Goal: Check status: Check status

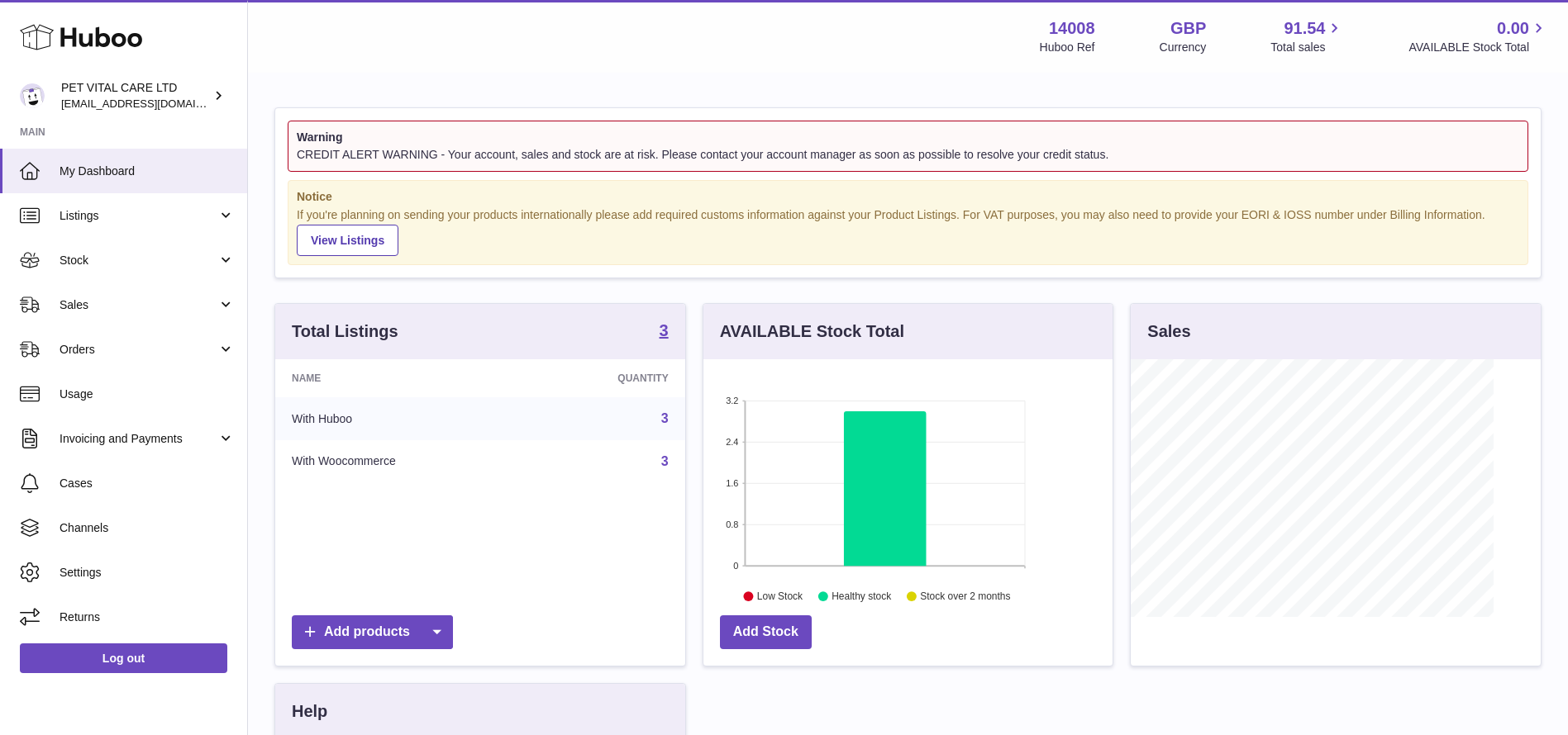
scroll to position [258, 409]
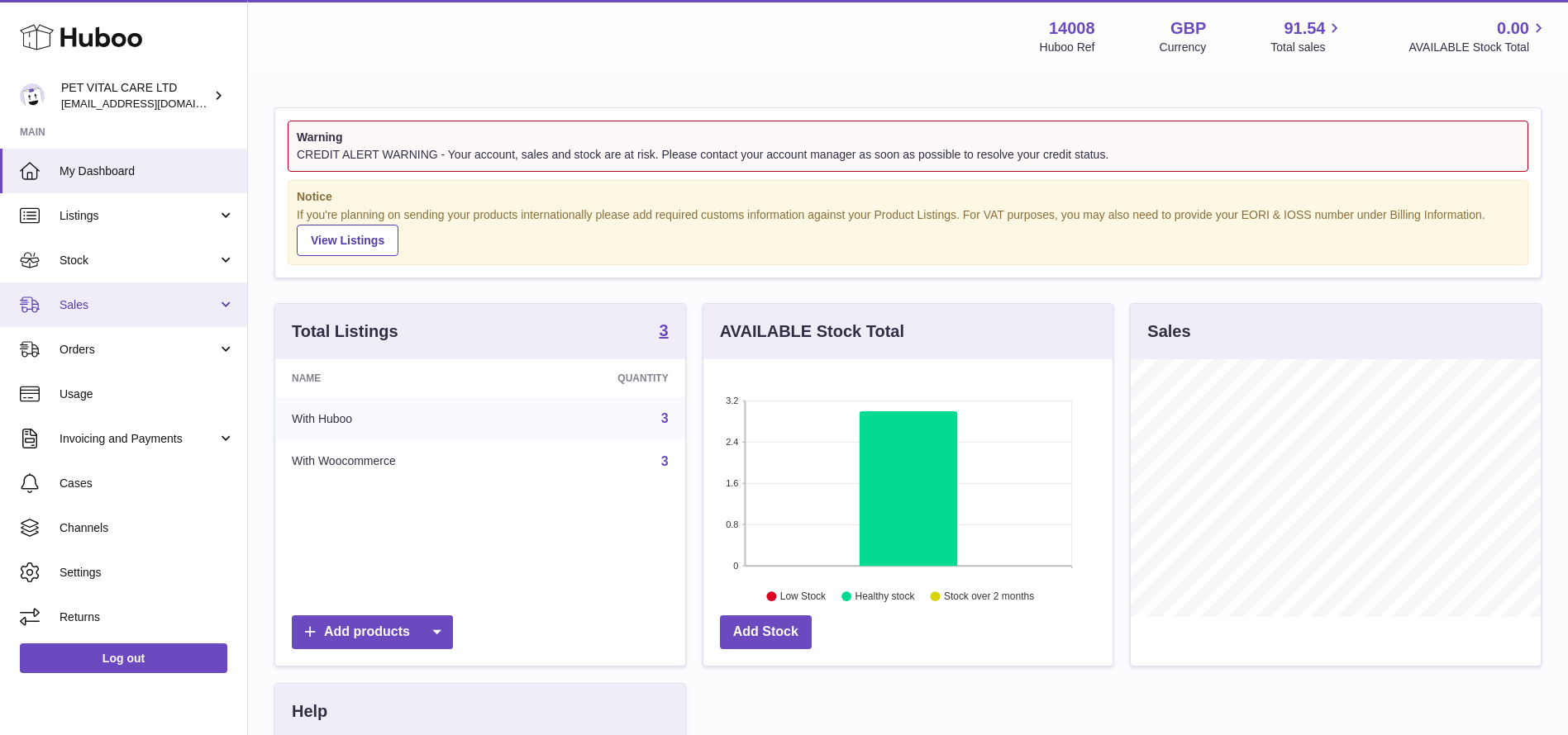
click at [69, 300] on span "Sales" at bounding box center [138, 305] width 158 height 16
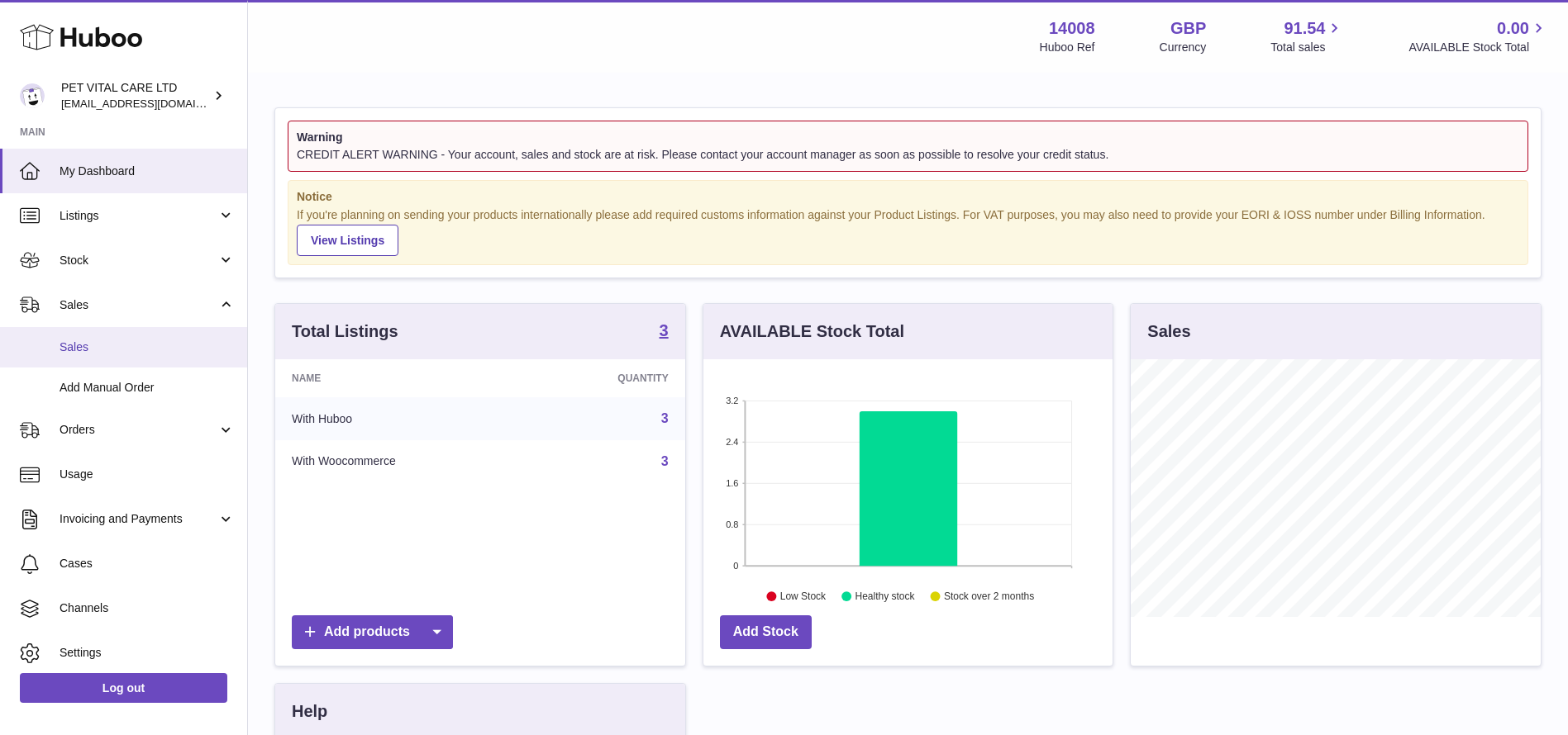
click at [81, 338] on link "Sales" at bounding box center [123, 347] width 247 height 40
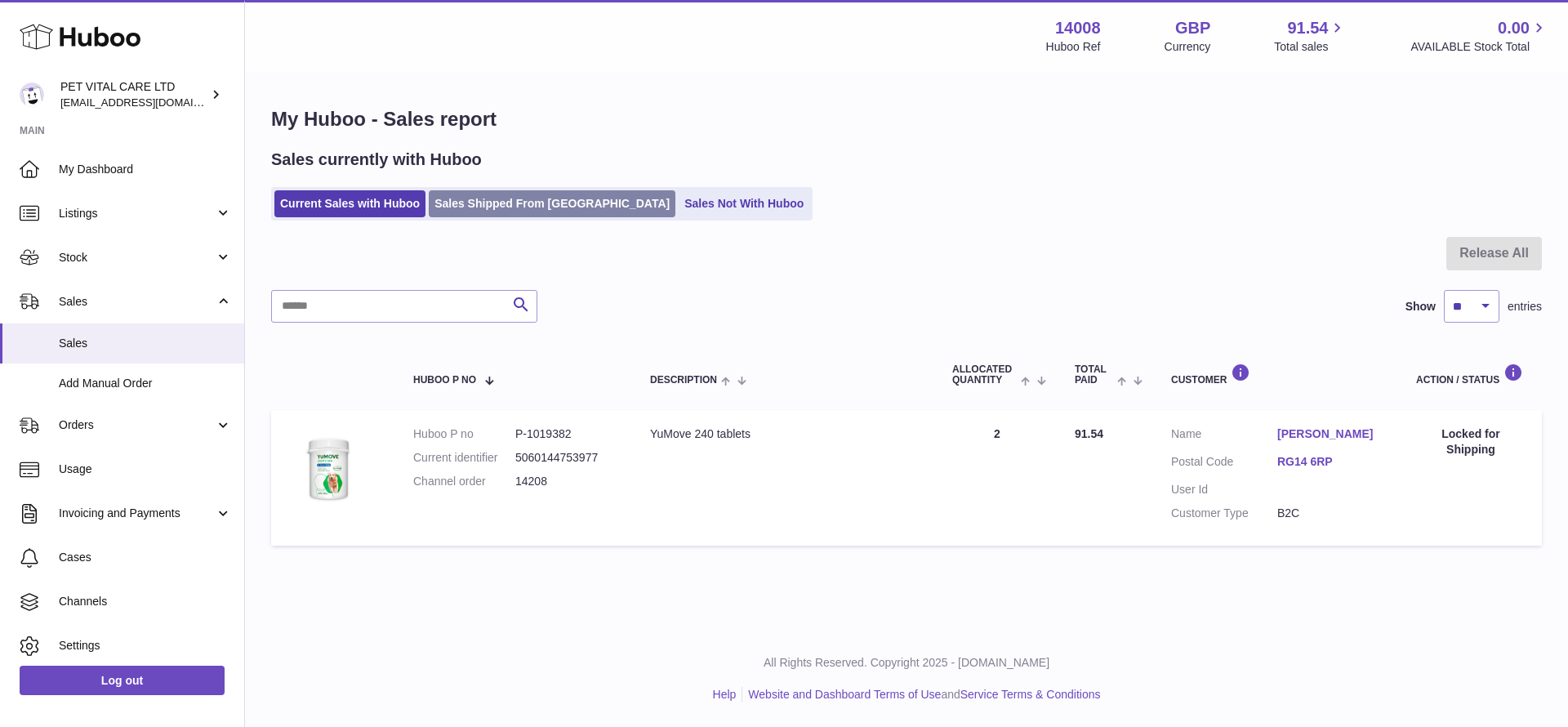
click at [479, 216] on link "Sales Shipped From [GEOGRAPHIC_DATA]" at bounding box center [552, 204] width 247 height 27
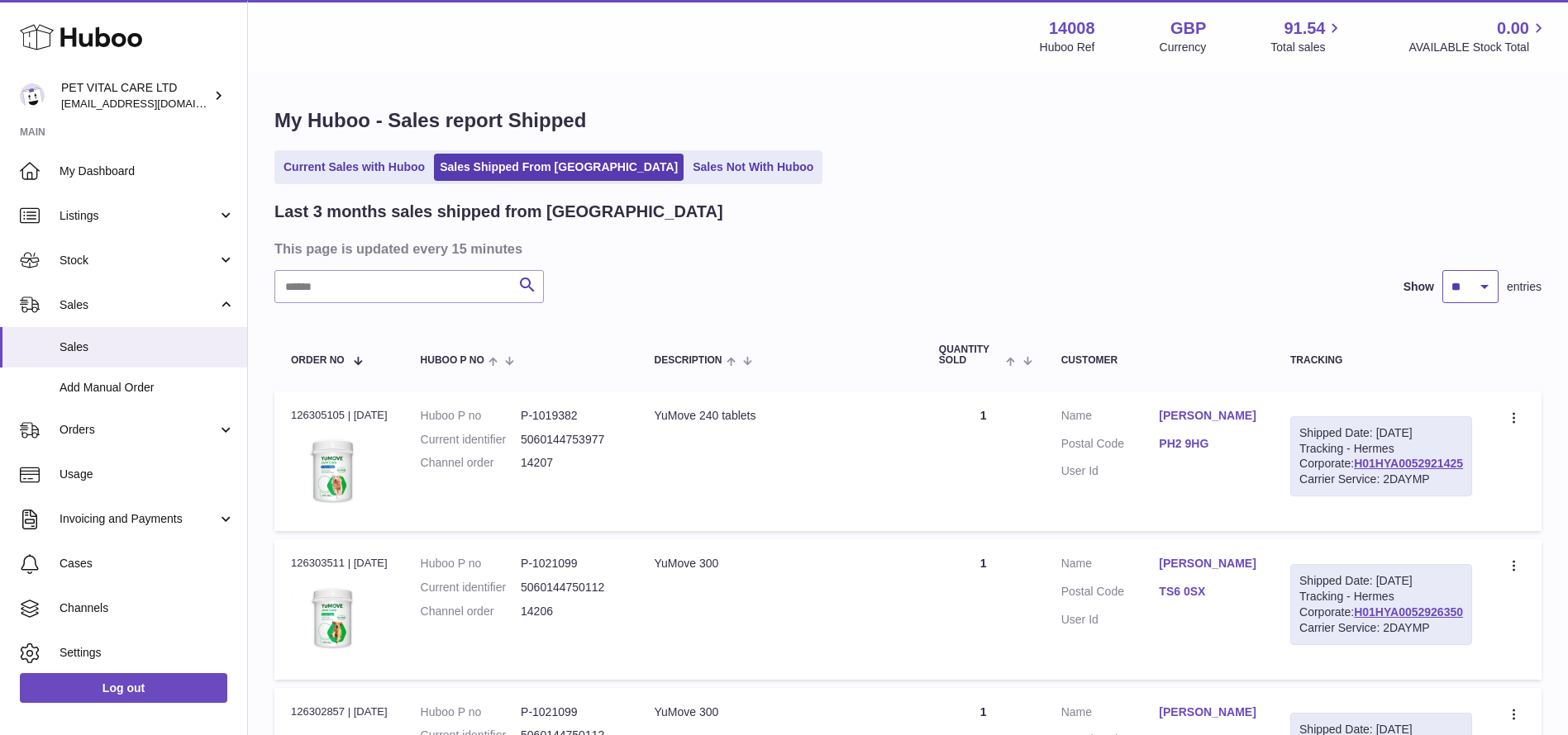
click at [1468, 302] on select "** ** **" at bounding box center [1470, 287] width 56 height 33
click at [1479, 290] on select "** ** **" at bounding box center [1470, 287] width 56 height 33
click at [1482, 289] on select "** ** **" at bounding box center [1470, 287] width 56 height 33
select select "**"
click at [1442, 271] on select "** ** **" at bounding box center [1470, 287] width 56 height 33
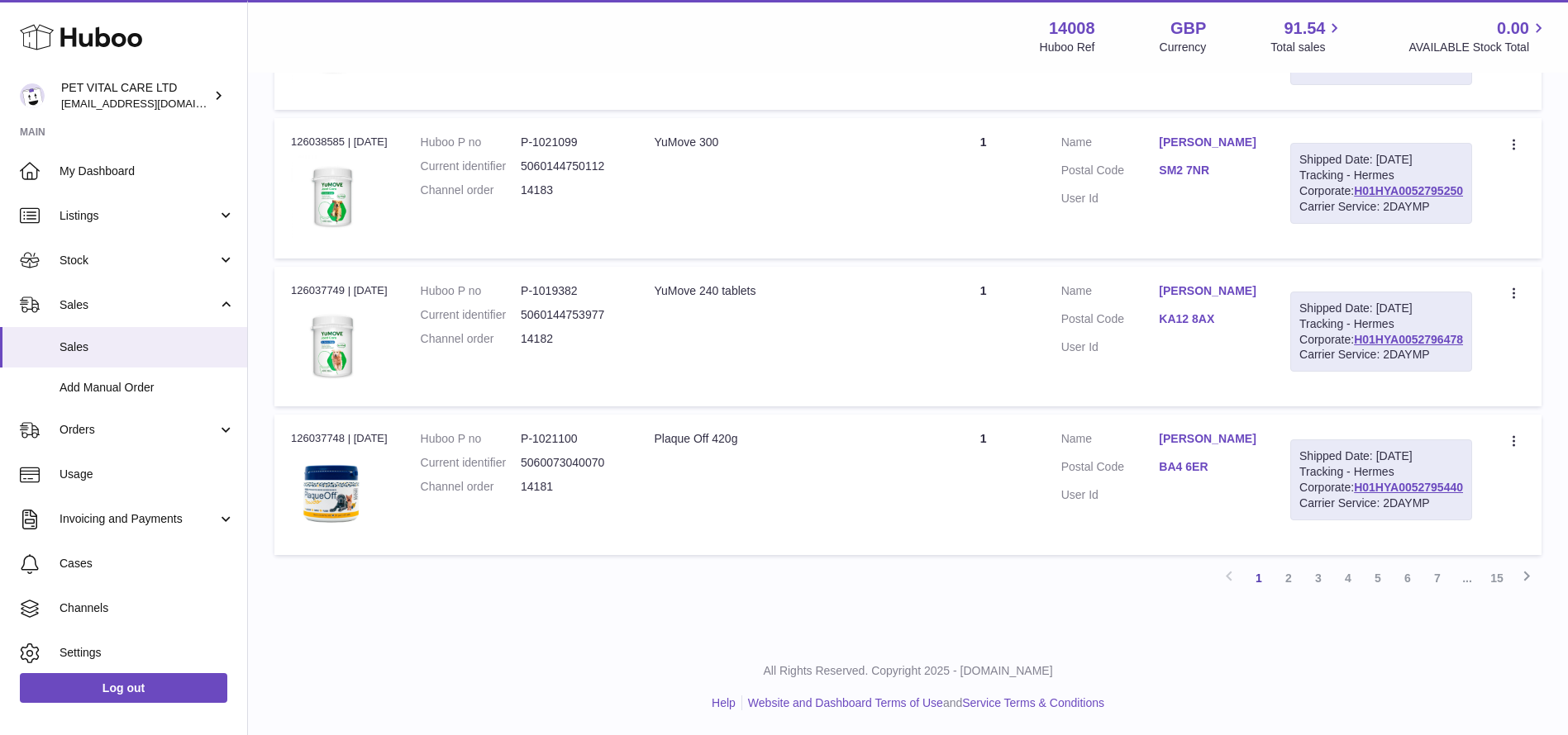
scroll to position [4338, 0]
click at [1322, 594] on link "3" at bounding box center [1318, 578] width 30 height 30
click at [1289, 583] on link "2" at bounding box center [1289, 578] width 30 height 30
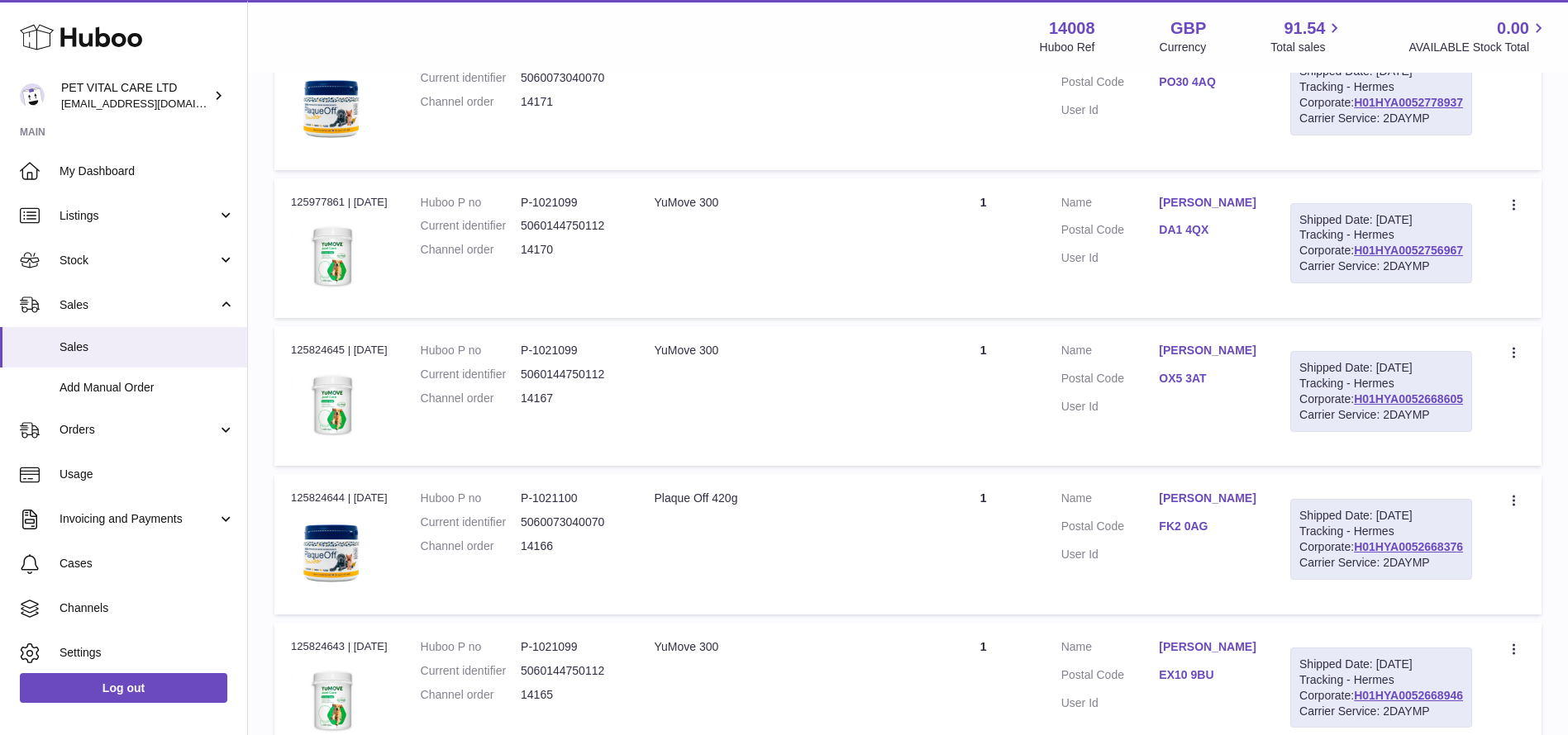
scroll to position [1685, 0]
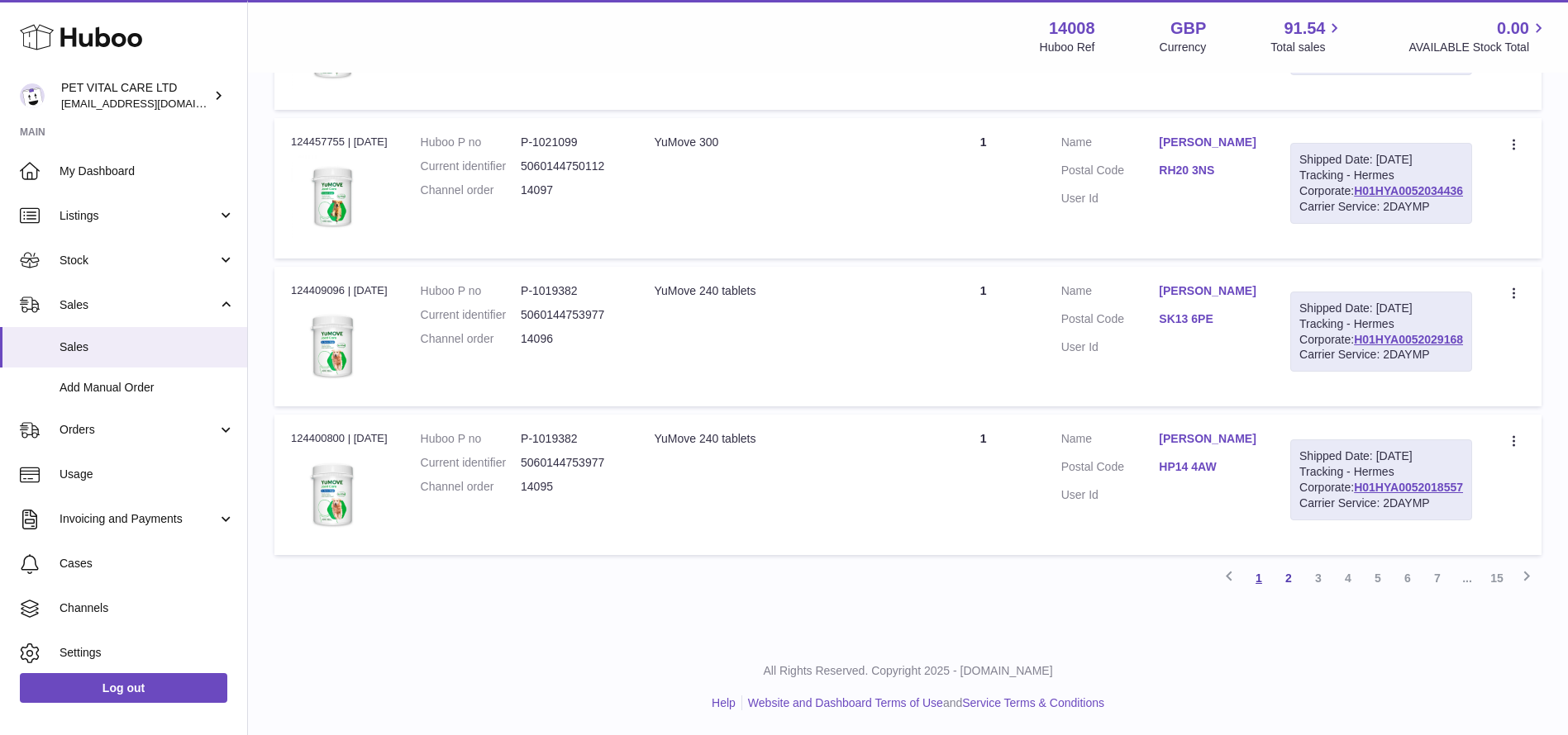
click at [1260, 577] on link "1" at bounding box center [1259, 578] width 30 height 30
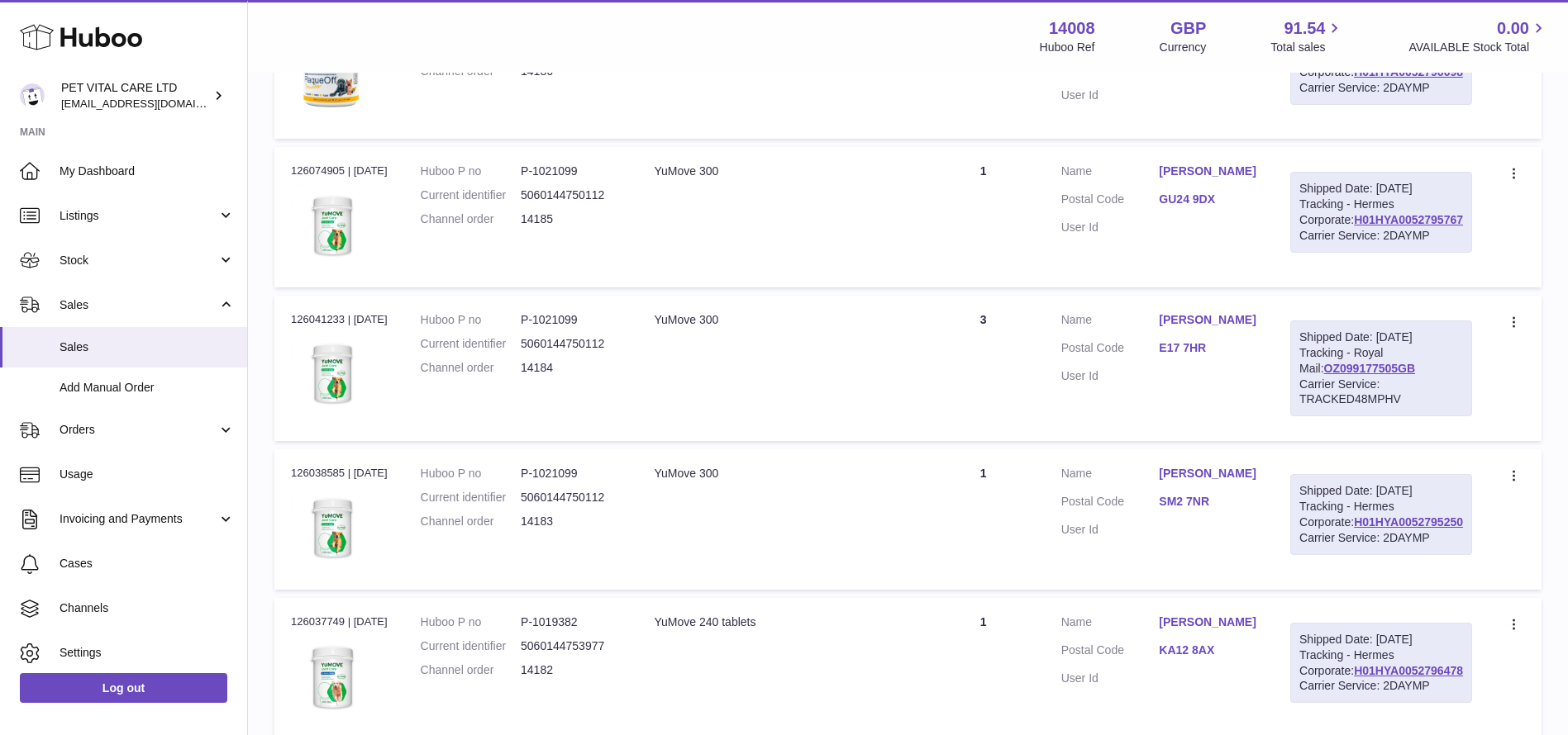
scroll to position [3173, 0]
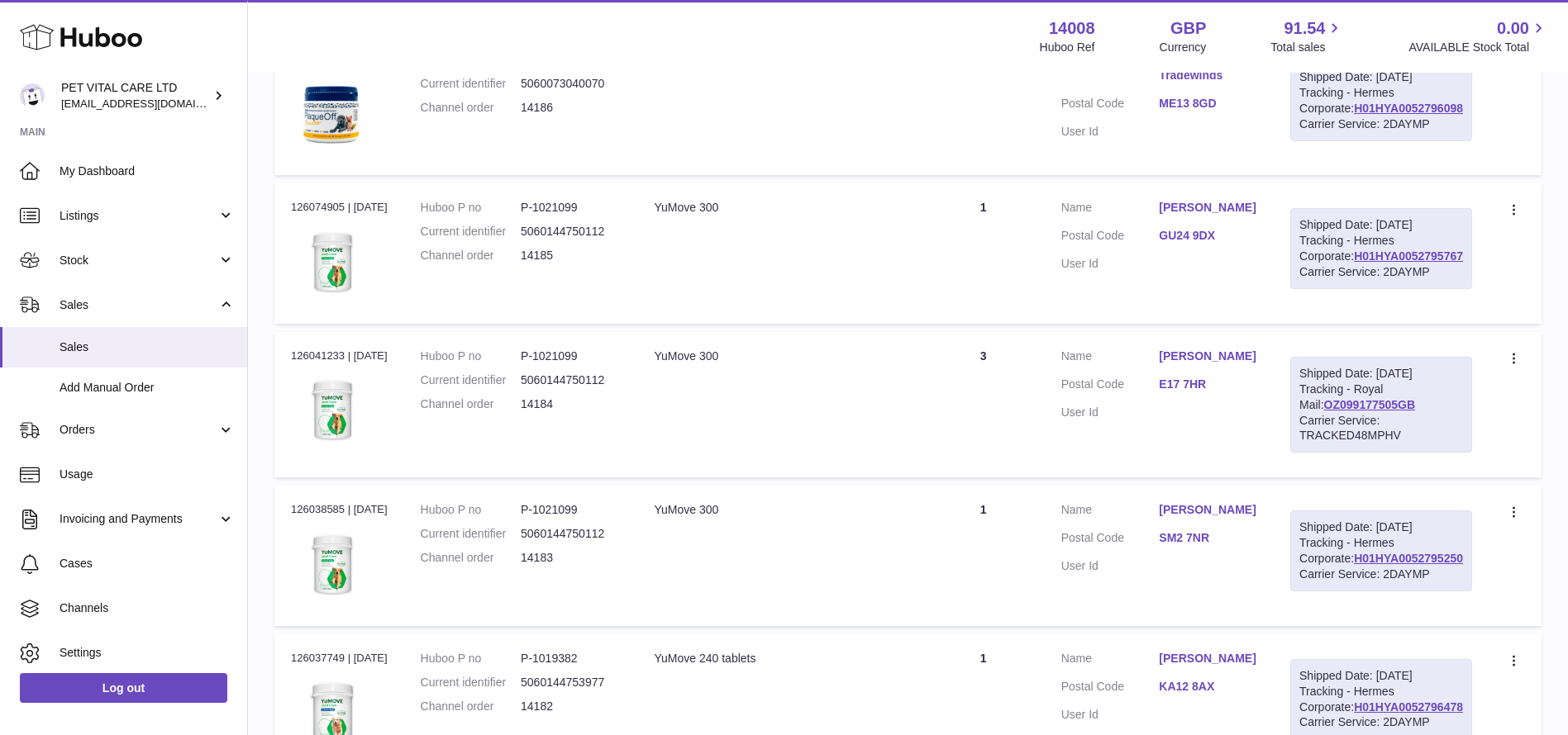
drag, startPoint x: 1467, startPoint y: 659, endPoint x: 1336, endPoint y: 653, distance: 131.1
copy link "H01HYA0052827918"
drag, startPoint x: 1466, startPoint y: 467, endPoint x: 1346, endPoint y: 473, distance: 120.1
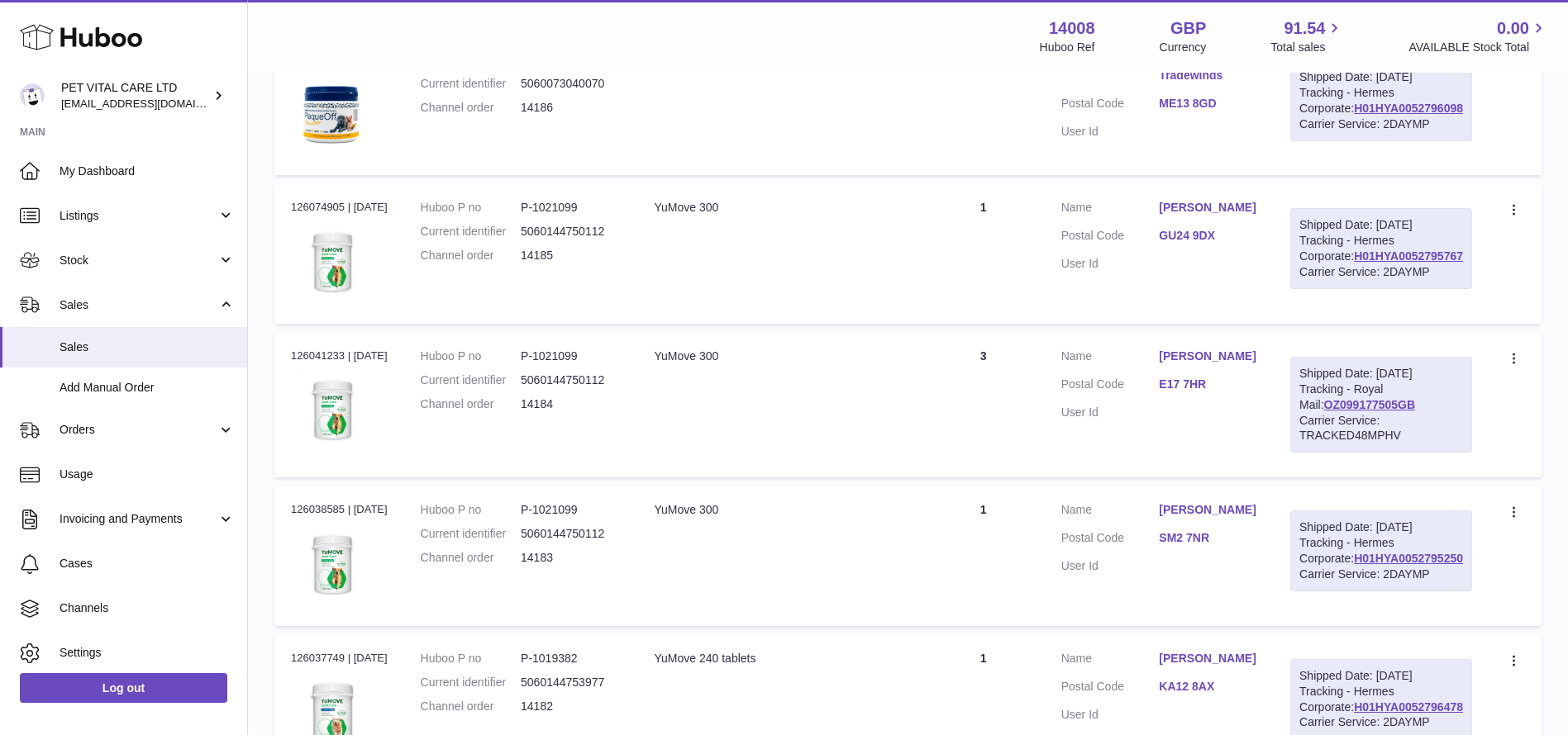
copy link "H01HYA0052840118"
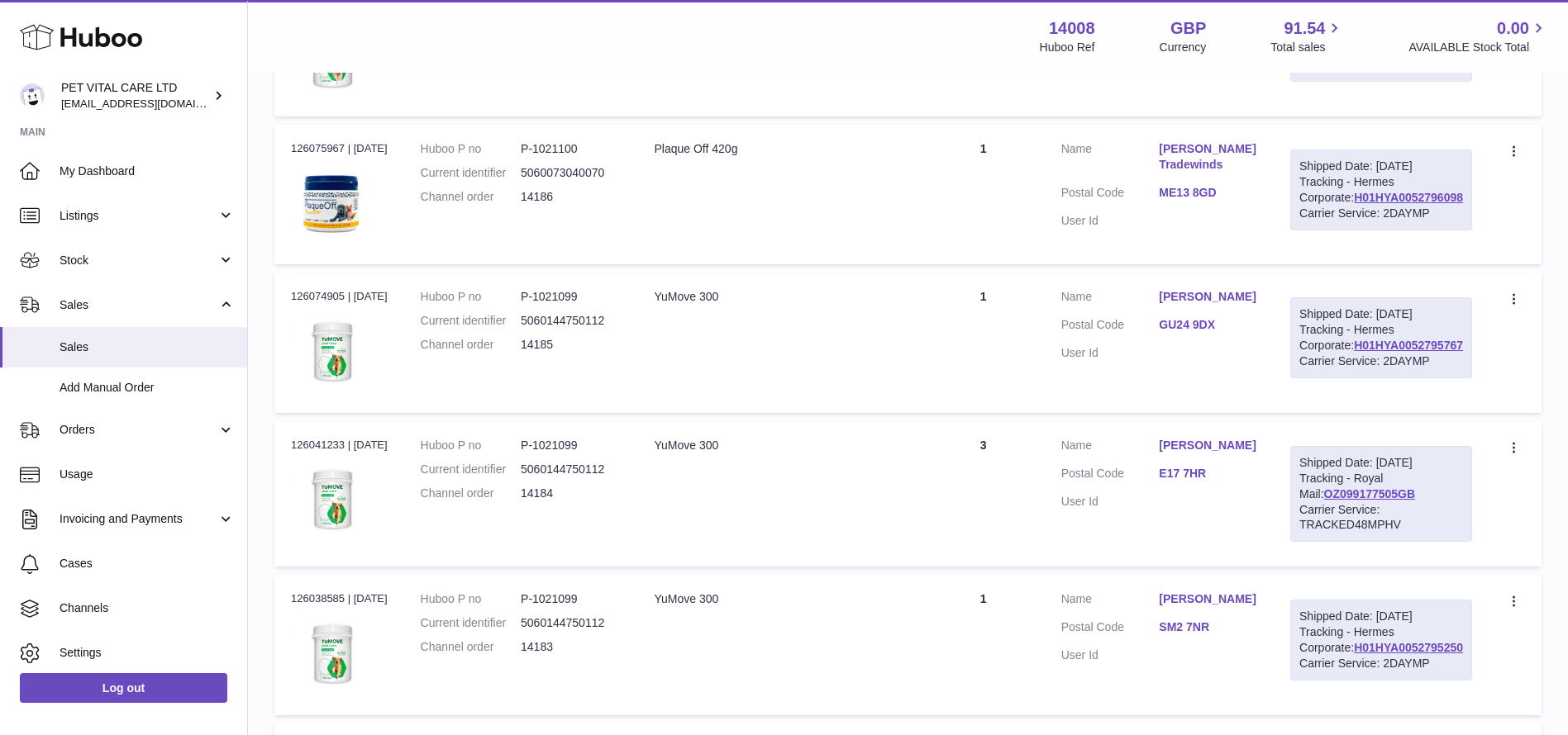
scroll to position [3049, 0]
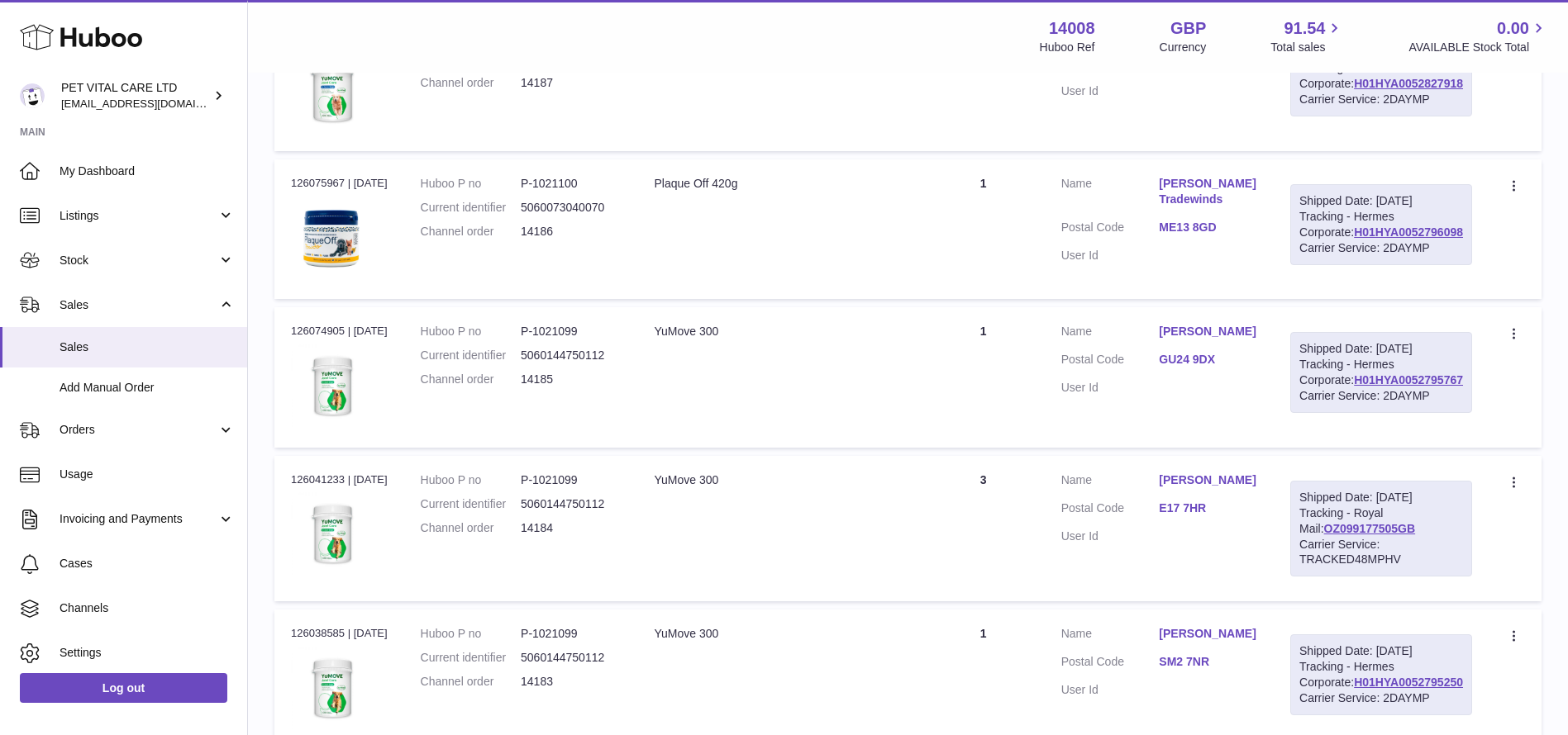
drag, startPoint x: 1465, startPoint y: 411, endPoint x: 1353, endPoint y: 413, distance: 112.0
copy link "H01HYA0052830460"
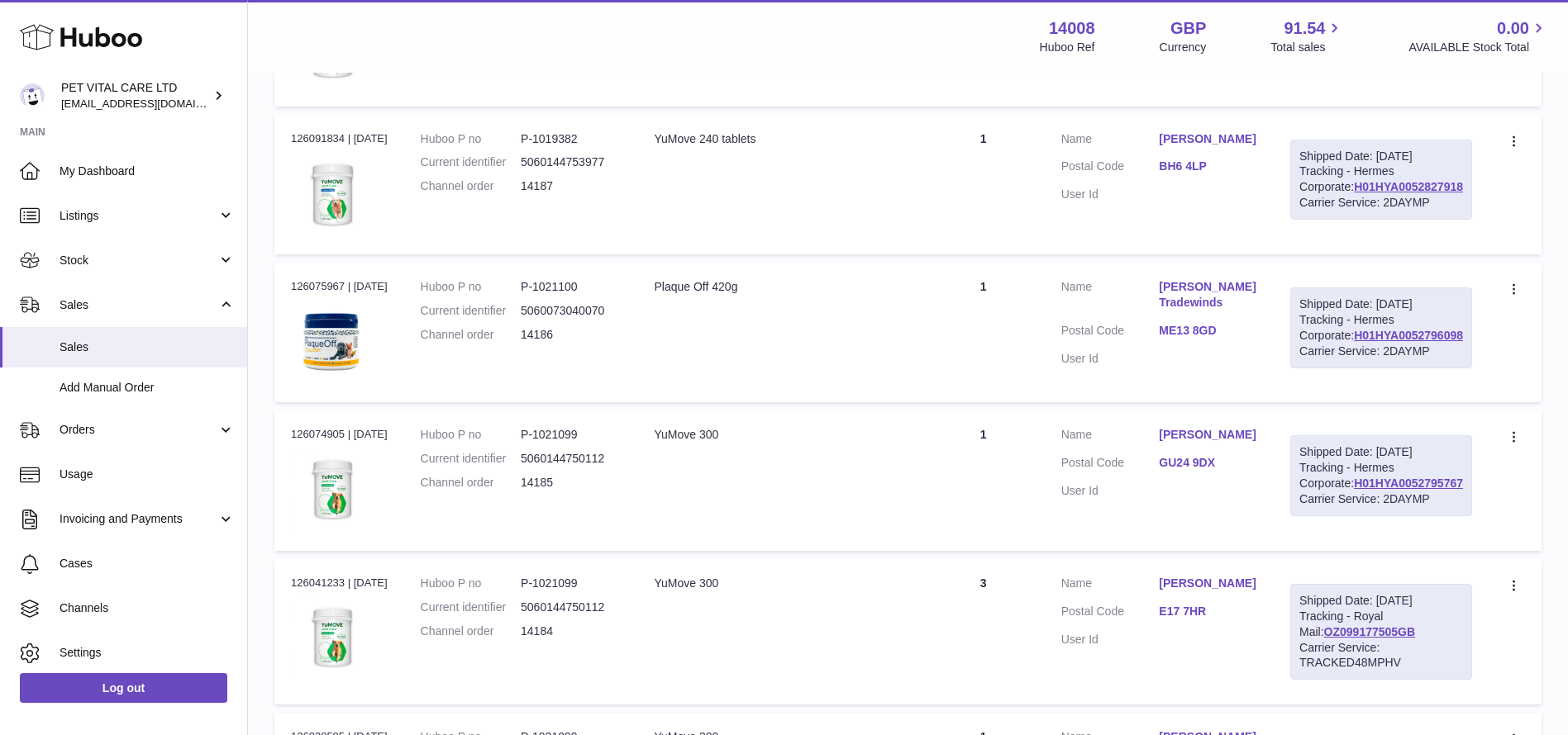
scroll to position [2801, 0]
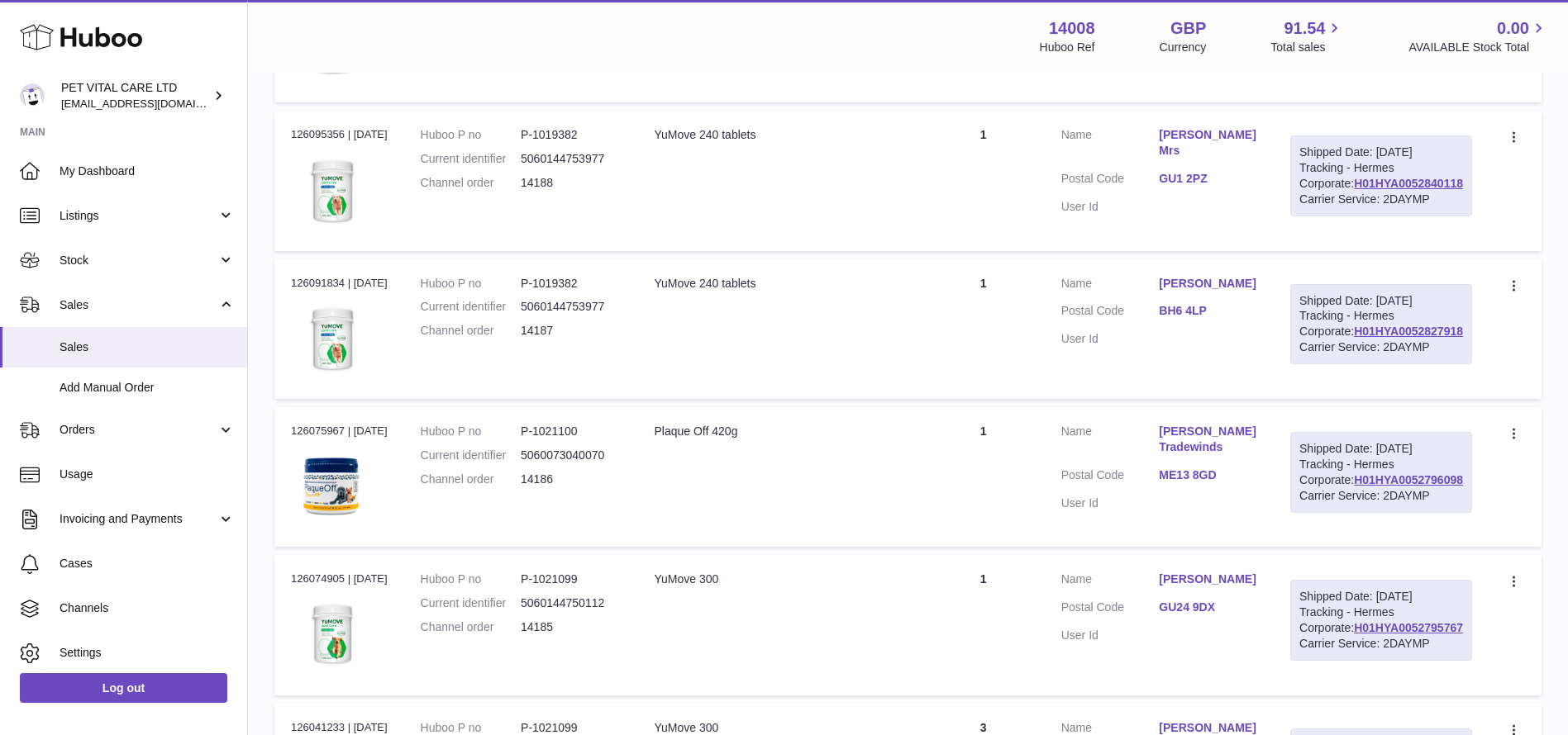
drag, startPoint x: 1467, startPoint y: 470, endPoint x: 1346, endPoint y: 470, distance: 121.0
copy link "H01HYA0052840219"
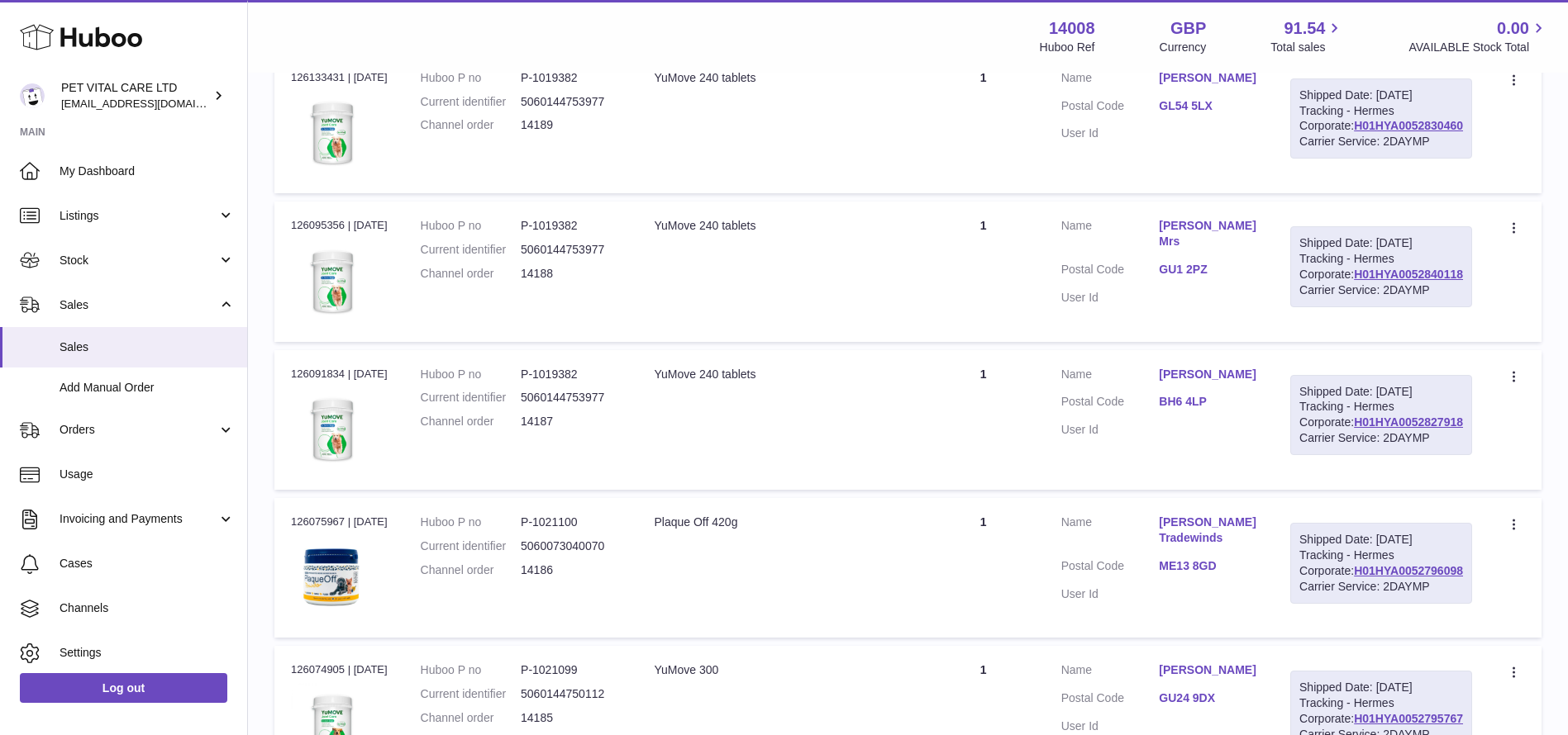
scroll to position [2553, 0]
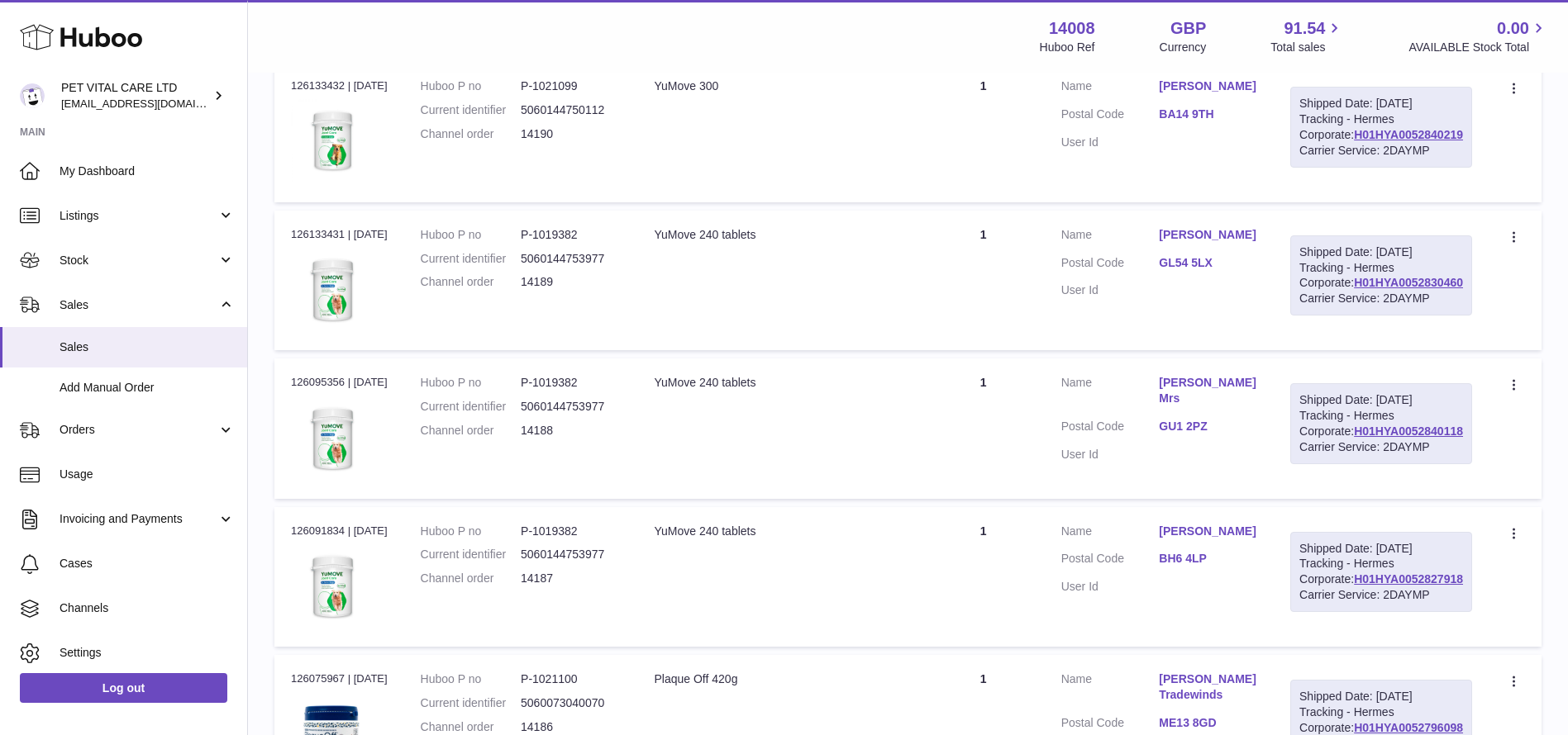
drag, startPoint x: 1467, startPoint y: 535, endPoint x: 1341, endPoint y: 537, distance: 126.0
copy link "H01HYA0052837642"
drag, startPoint x: 1470, startPoint y: 348, endPoint x: 1345, endPoint y: 352, distance: 125.1
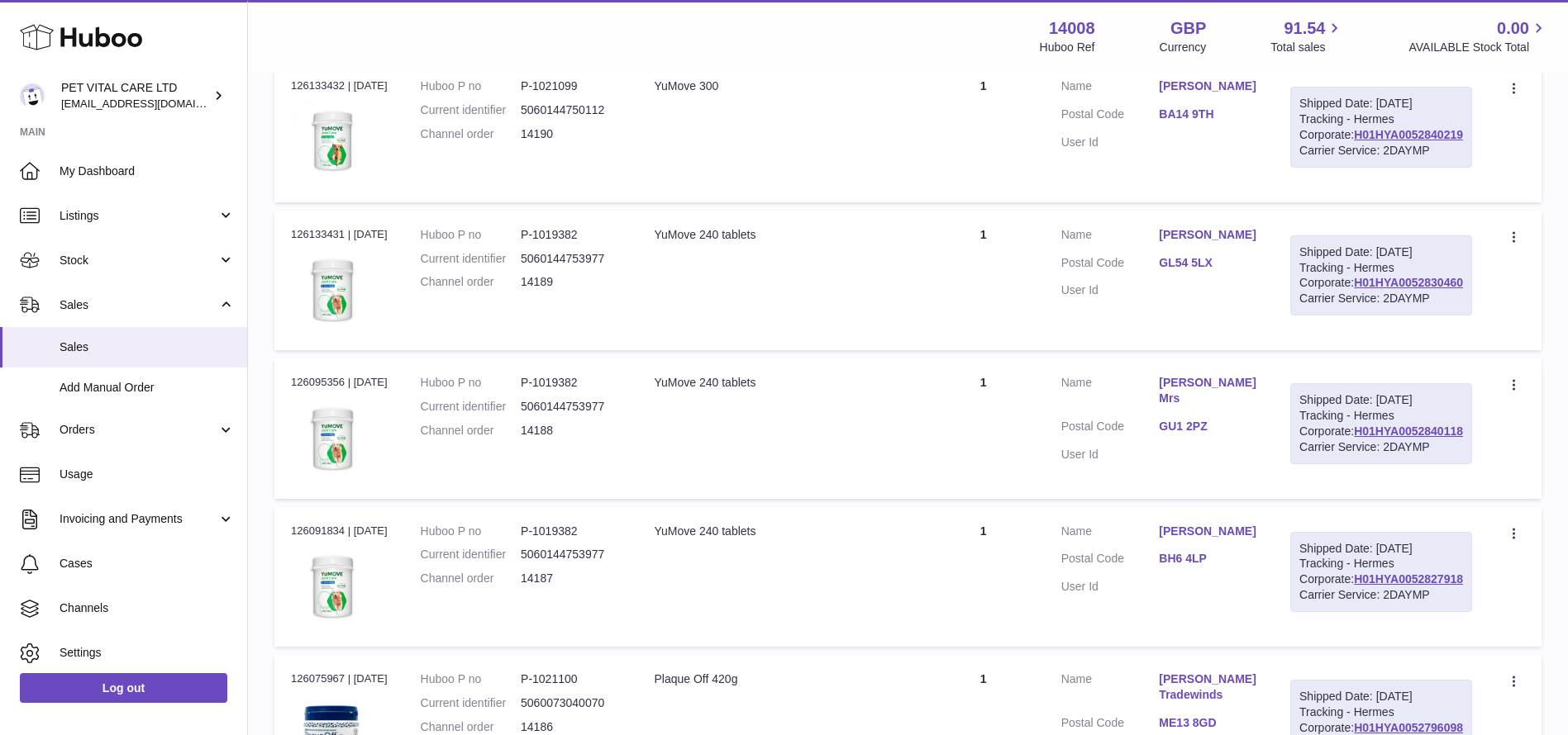
copy link "H01HYA0052844750"
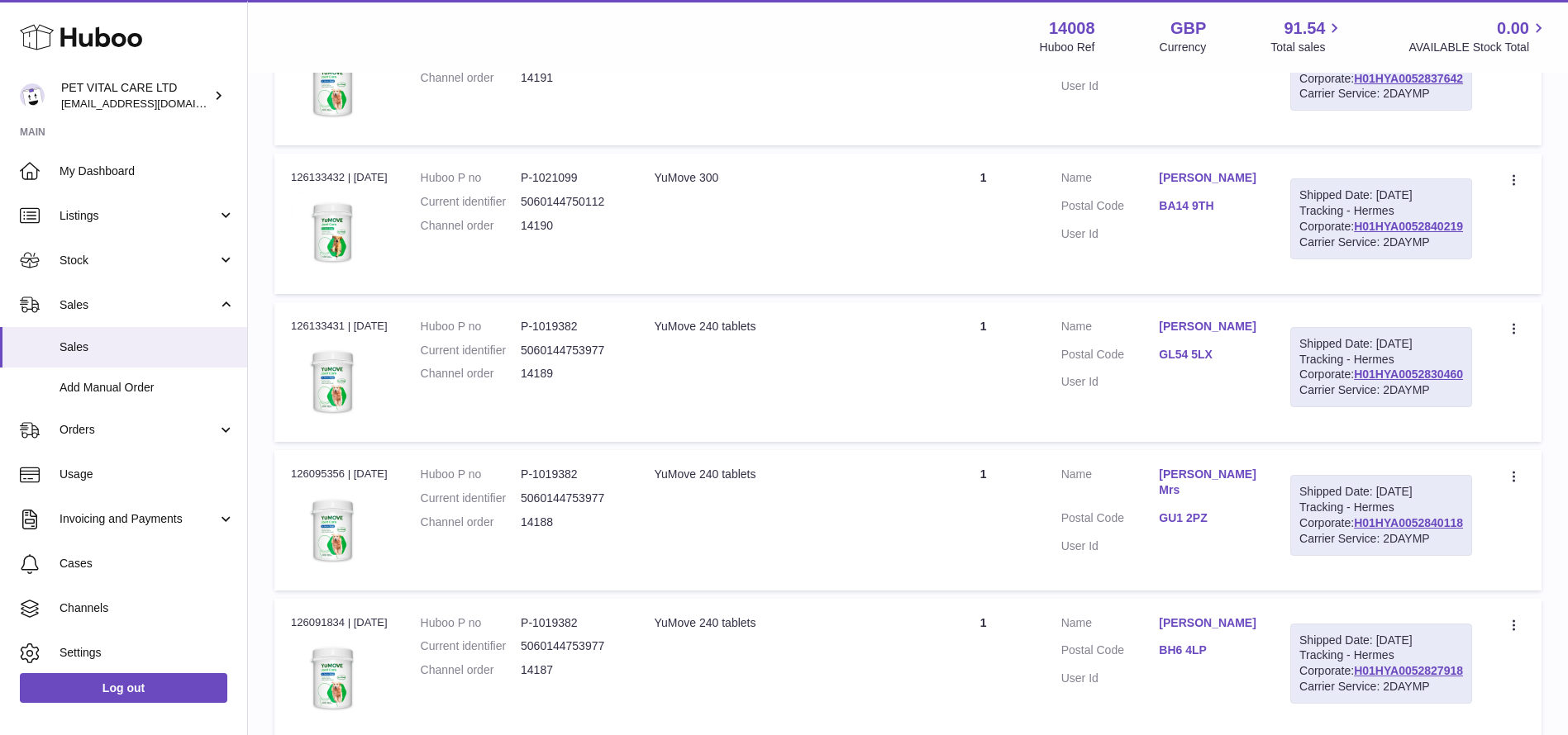
scroll to position [2306, 0]
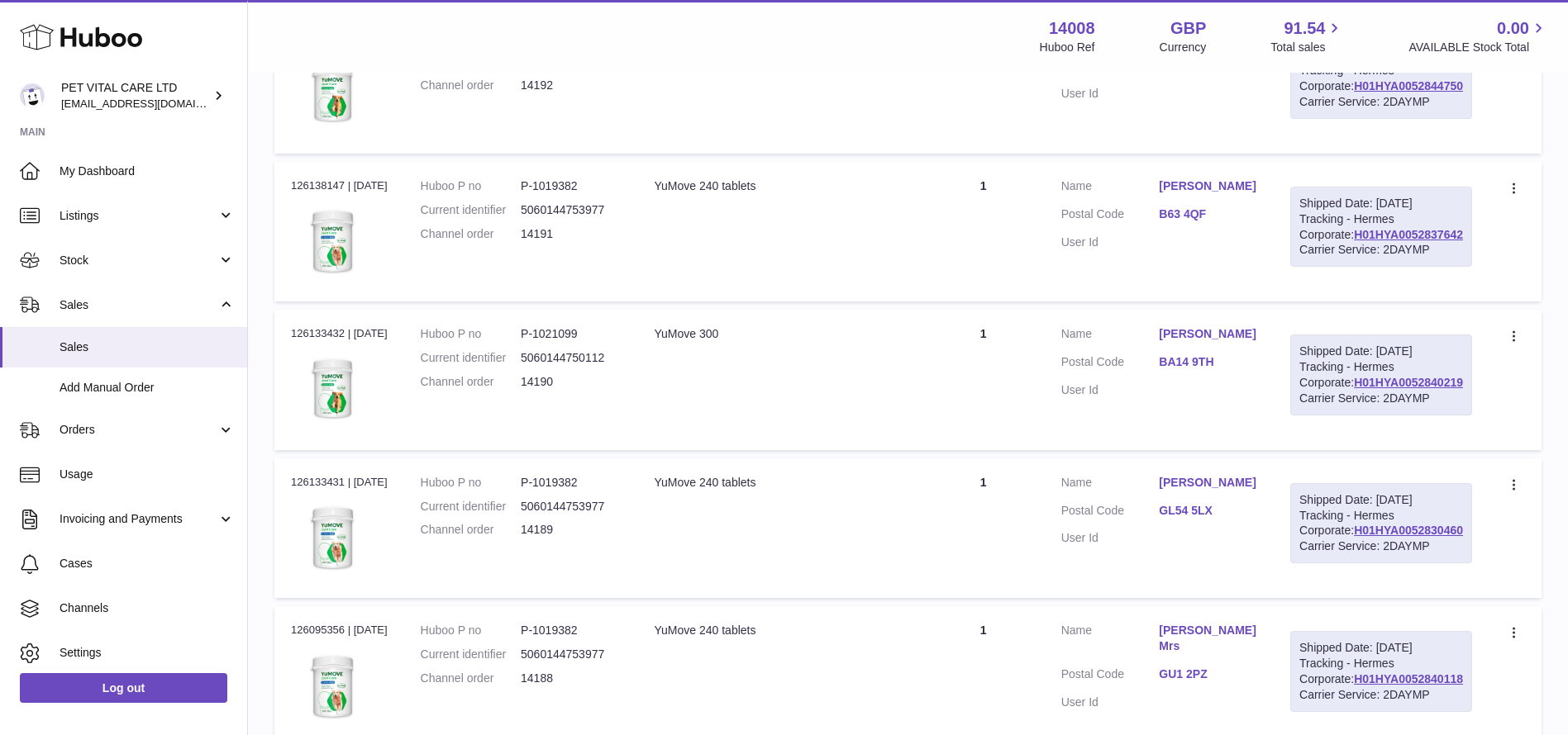
drag, startPoint x: 1465, startPoint y: 409, endPoint x: 1328, endPoint y: 413, distance: 137.1
copy link "H01HYA0052853266"
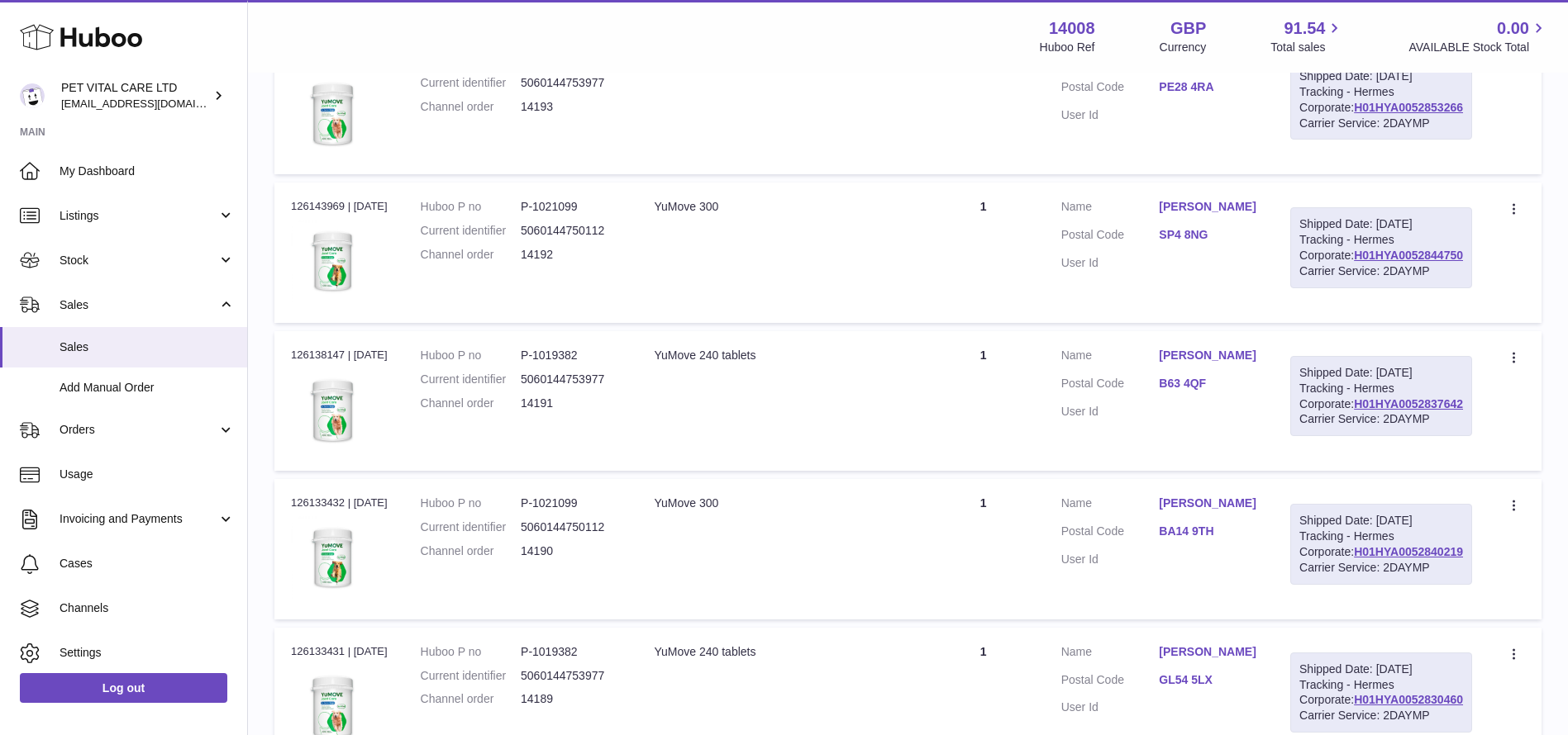
scroll to position [2058, 0]
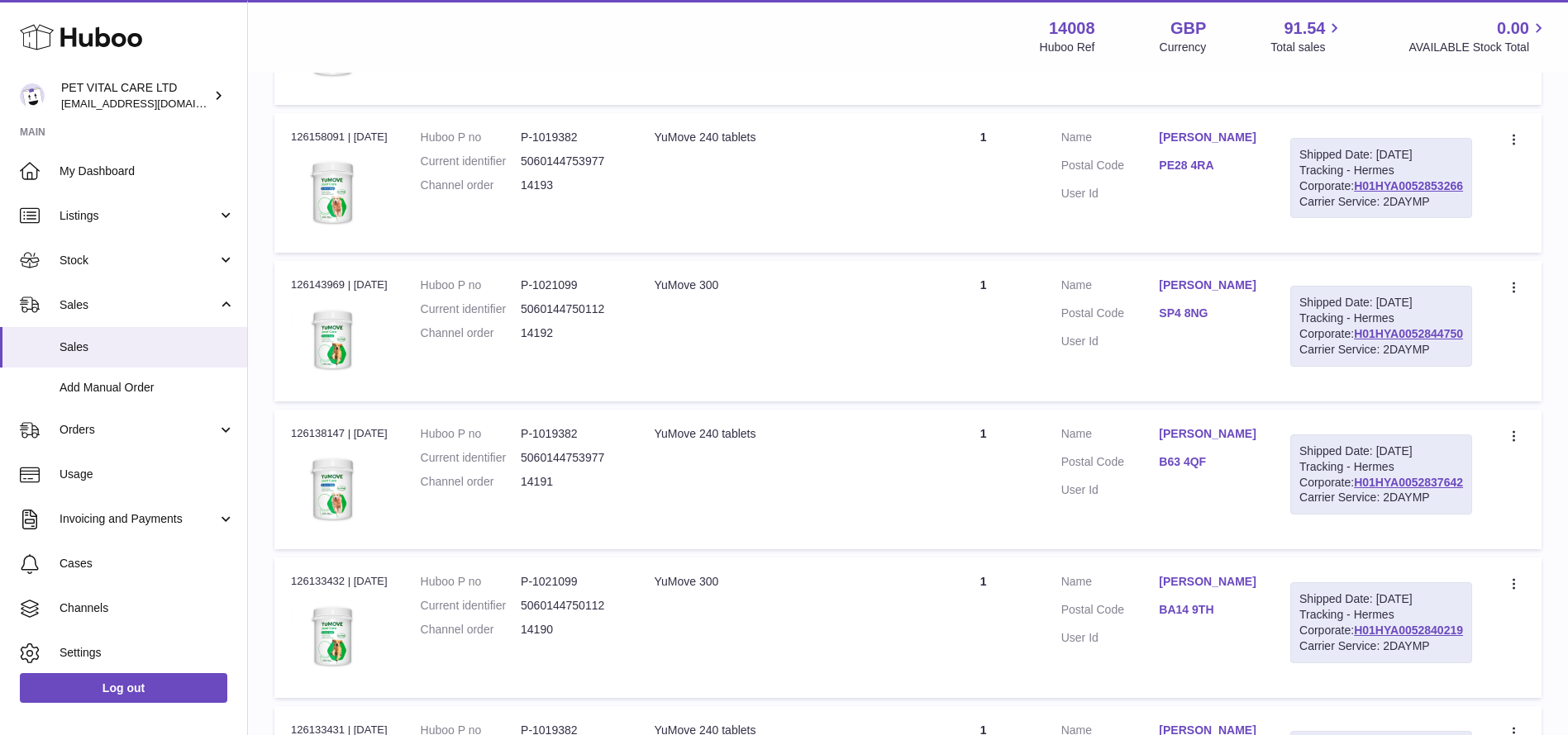
drag, startPoint x: 1467, startPoint y: 477, endPoint x: 1354, endPoint y: 480, distance: 113.0
click at [1354, 71] on div "Shipped Date: 9th Oct 2025 Tracking - Hermes Corporate: H01HYA0052854129 Carrie…" at bounding box center [1381, 30] width 182 height 81
copy link "H01HYA0052854129"
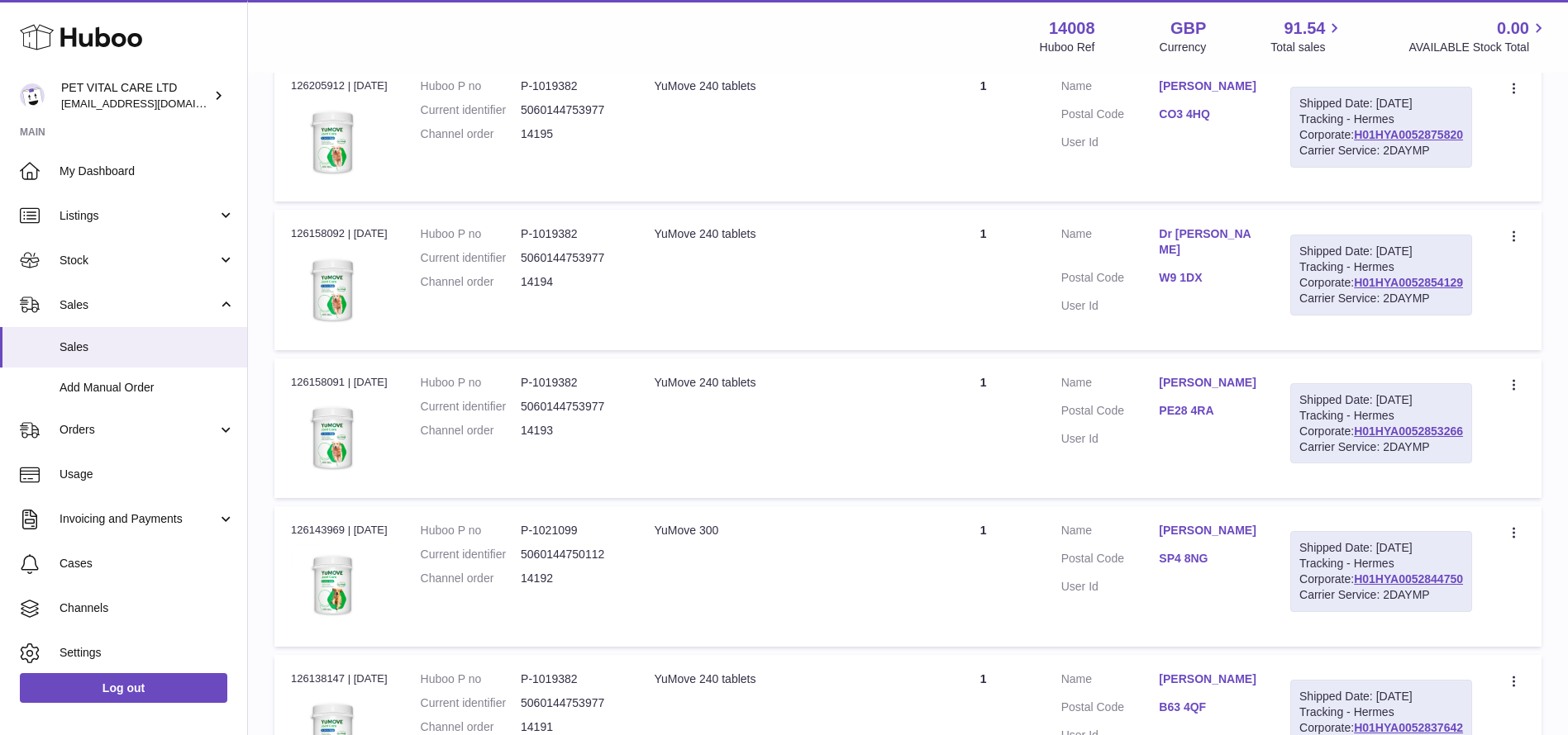
scroll to position [1809, 0]
drag, startPoint x: 1465, startPoint y: 533, endPoint x: 1348, endPoint y: 538, distance: 117.1
click at [1348, 171] on div "Shipped Date: 9th Oct 2025 Tracking - Hermes Corporate: H01HYA0052875820 Carrie…" at bounding box center [1381, 130] width 182 height 81
copy link "H01HYA0052875820"
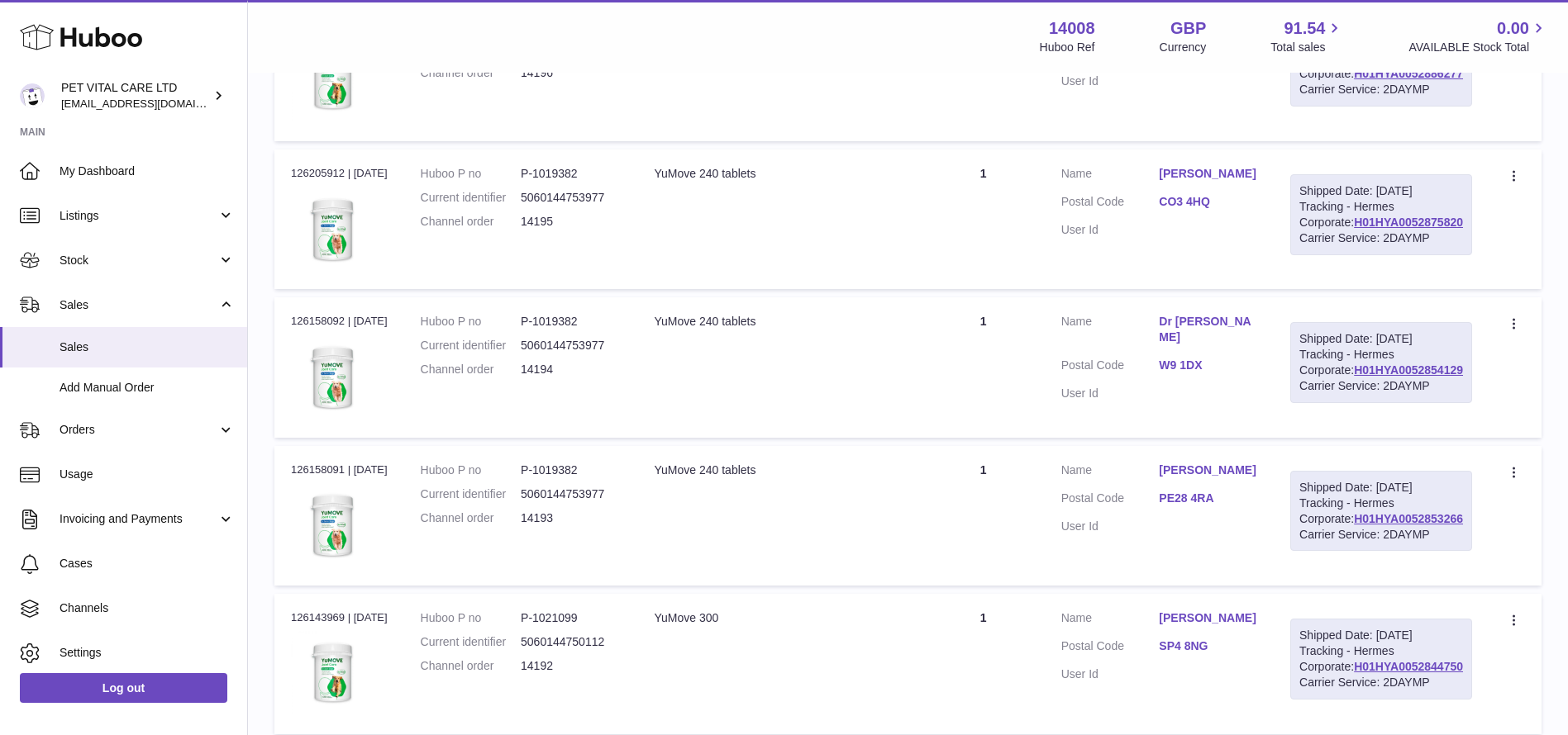
scroll to position [1685, 0]
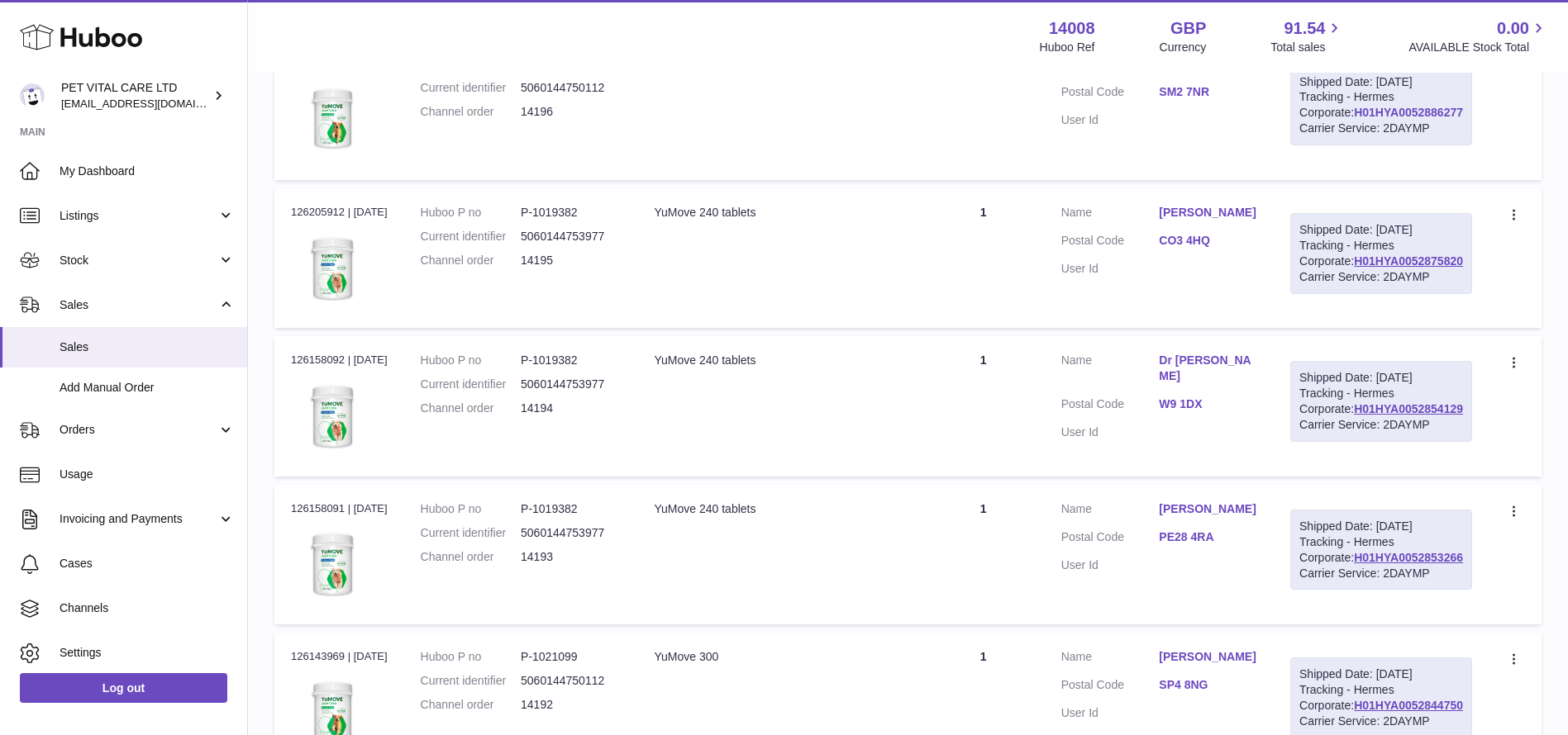
drag, startPoint x: 1466, startPoint y: 477, endPoint x: 1353, endPoint y: 483, distance: 113.2
click at [1353, 146] on div "Shipped Date: 10th Oct 2025 Tracking - Hermes Corporate: H01HYA0052886277 Carri…" at bounding box center [1381, 106] width 182 height 81
copy link "H01HYA0052886277"
drag, startPoint x: 1467, startPoint y: 289, endPoint x: 1340, endPoint y: 291, distance: 127.0
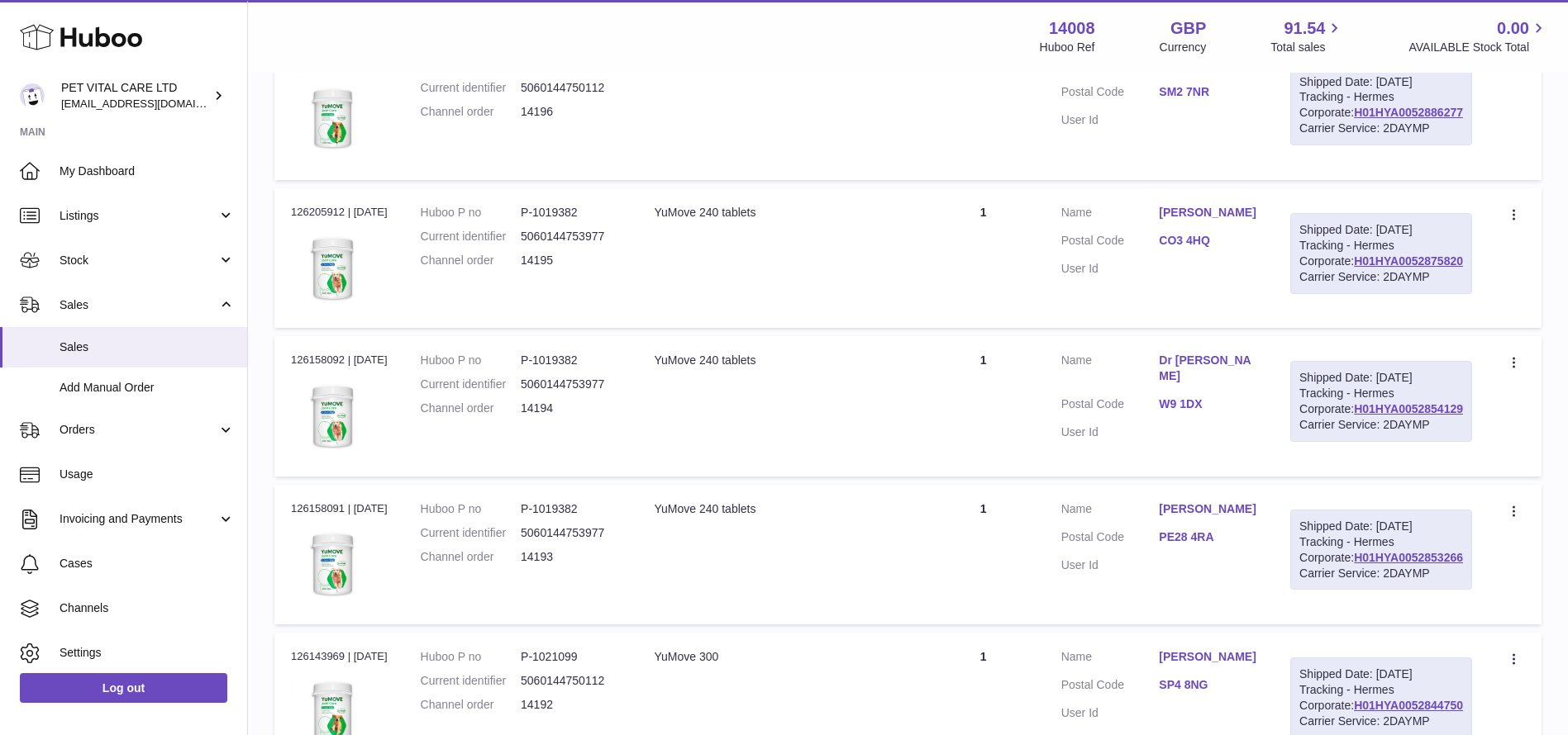
scroll to position [1438, 0]
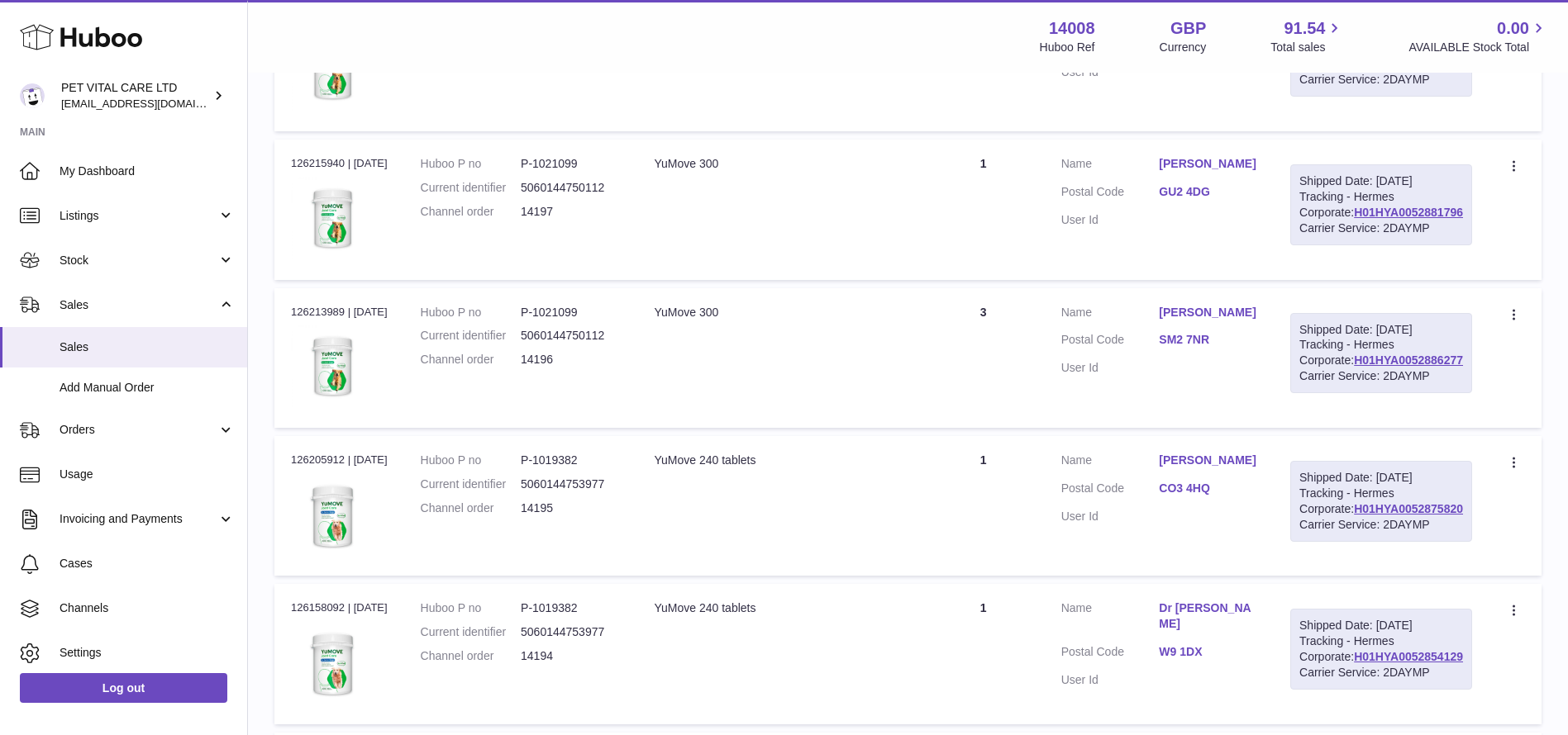
drag, startPoint x: 1470, startPoint y: 355, endPoint x: 1163, endPoint y: 352, distance: 307.0
click at [1349, 97] on div "Shipped Date: 10th Oct 2025 Tracking - Hermes Corporate: H01HYA0052881986 Carri…" at bounding box center [1381, 57] width 182 height 81
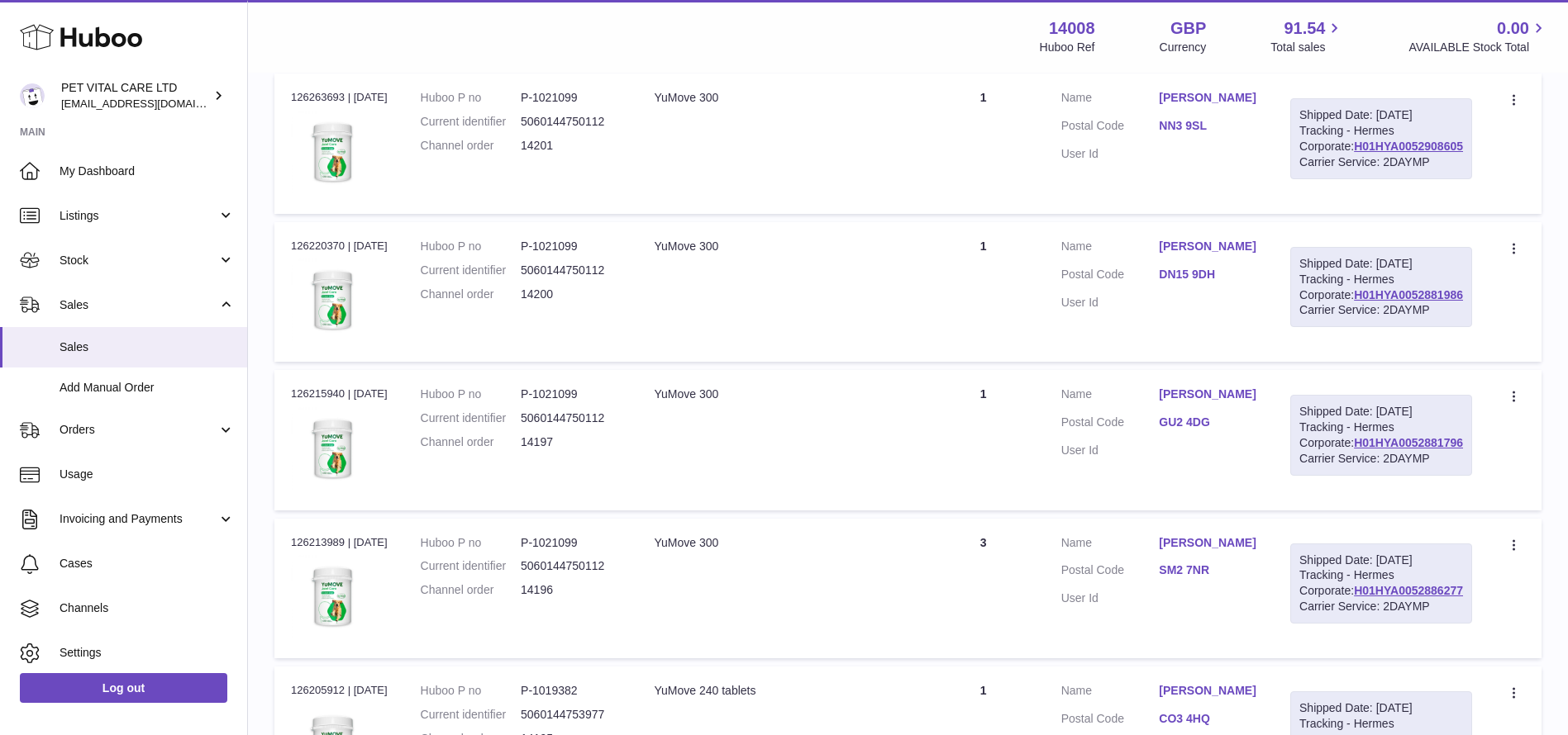
scroll to position [1190, 0]
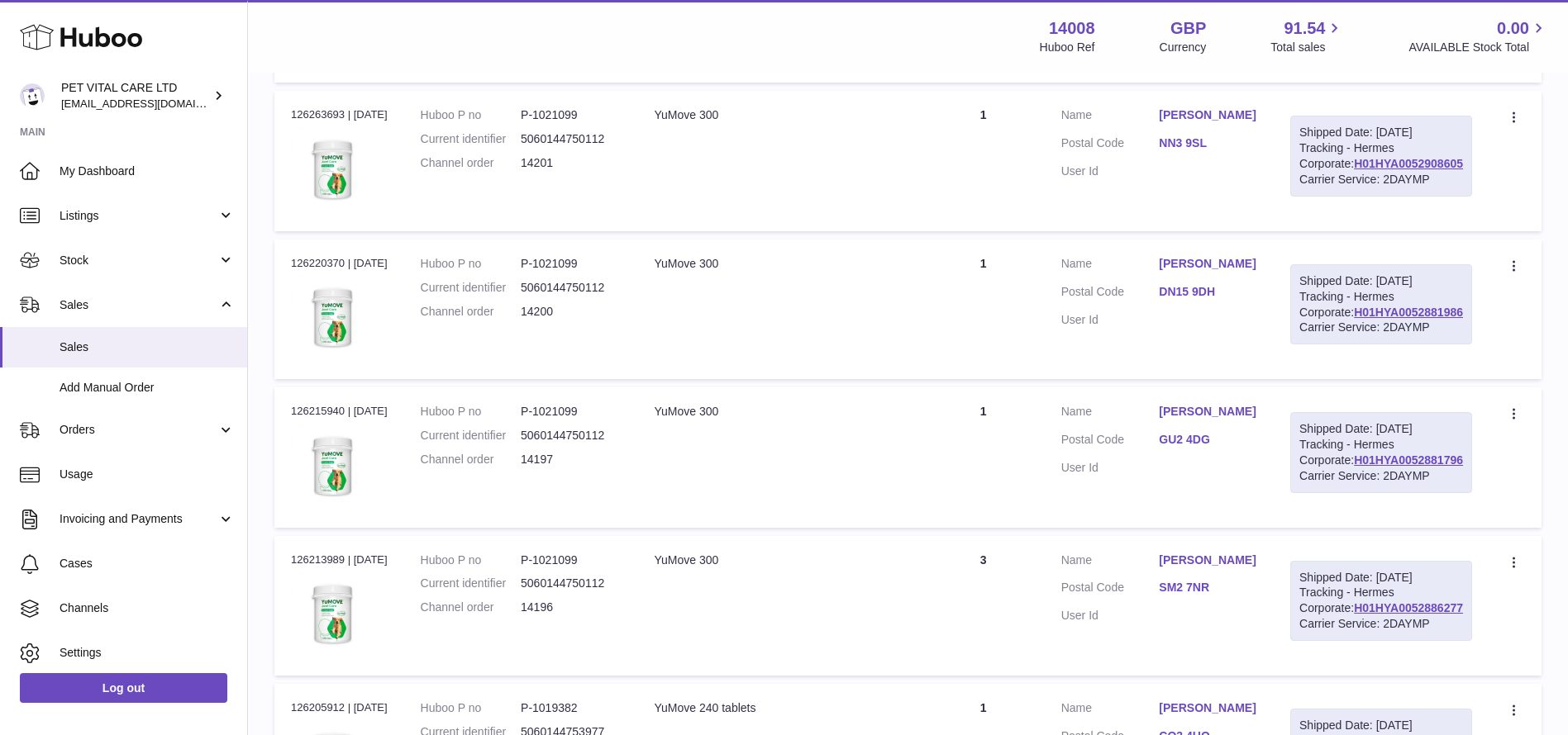
drag, startPoint x: 1467, startPoint y: 415, endPoint x: 1348, endPoint y: 417, distance: 119.0
click at [1348, 196] on div "Shipped Date: 11th Oct 2025 Tracking - Hermes Corporate: H01HYA0052908605 Carri…" at bounding box center [1381, 156] width 182 height 81
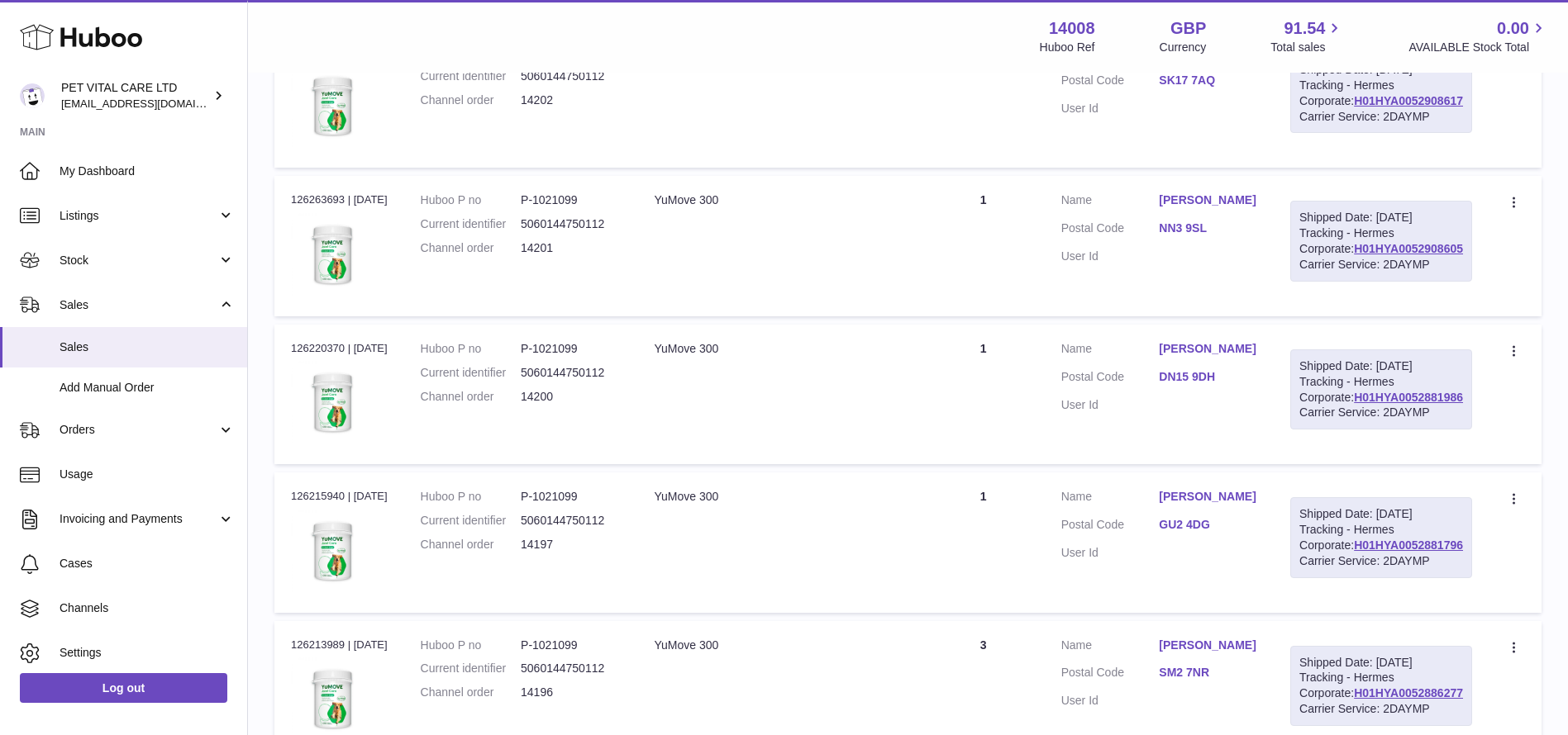
scroll to position [1066, 0]
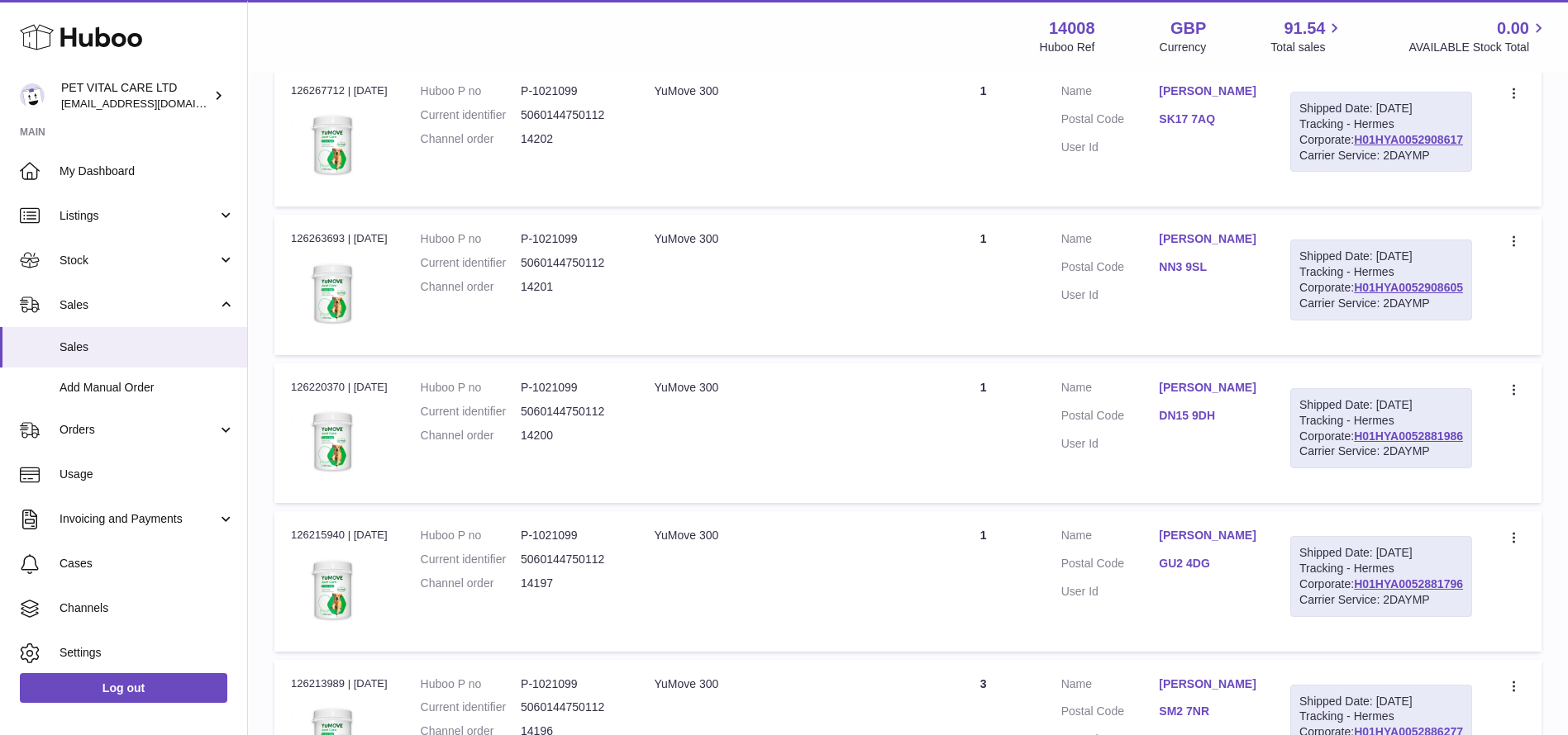
drag, startPoint x: 1470, startPoint y: 355, endPoint x: 1351, endPoint y: 350, distance: 119.1
click at [1351, 172] on div "Shipped Date: 11th Oct 2025 Tracking - Hermes Corporate: H01HYA0052908617 Carri…" at bounding box center [1381, 132] width 182 height 81
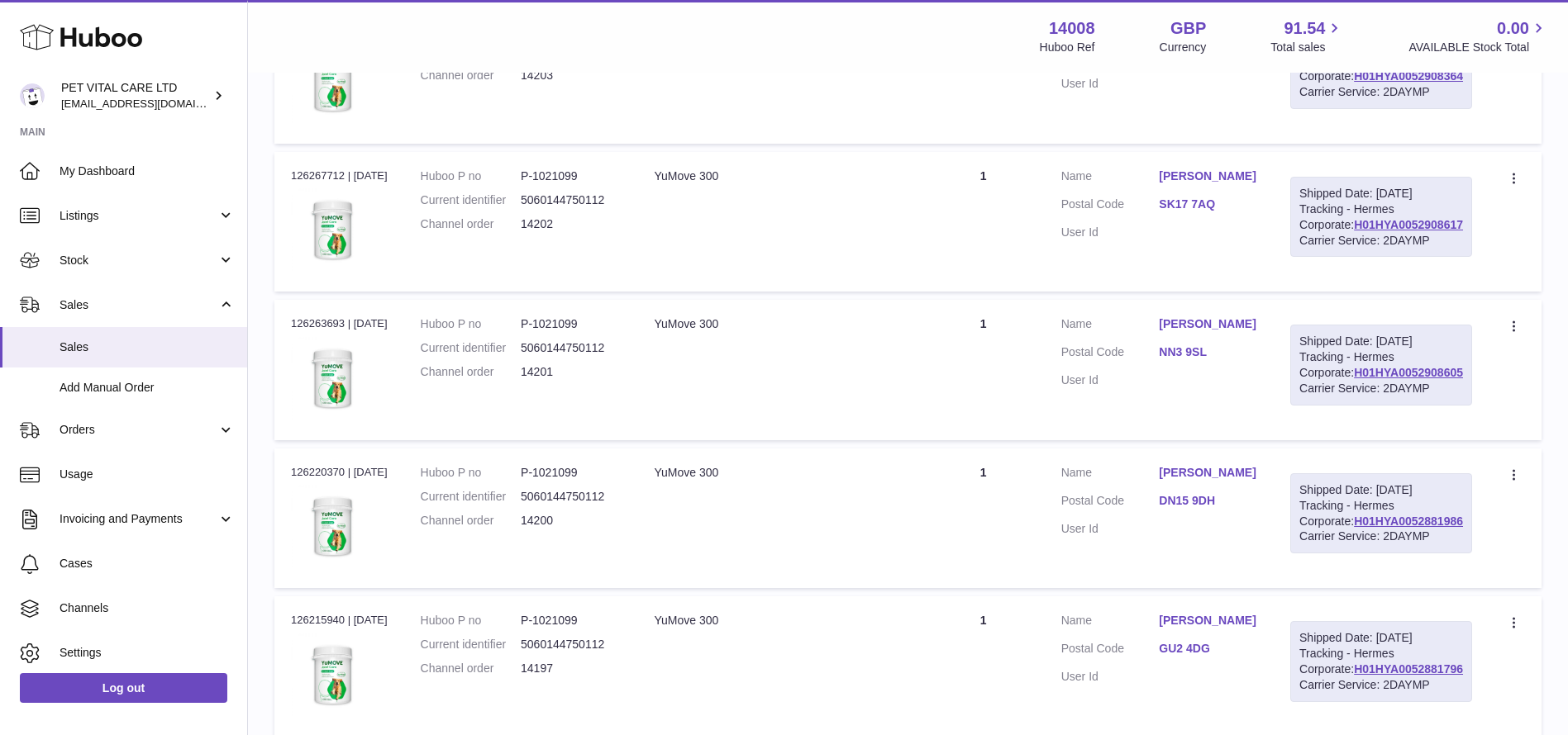
scroll to position [942, 0]
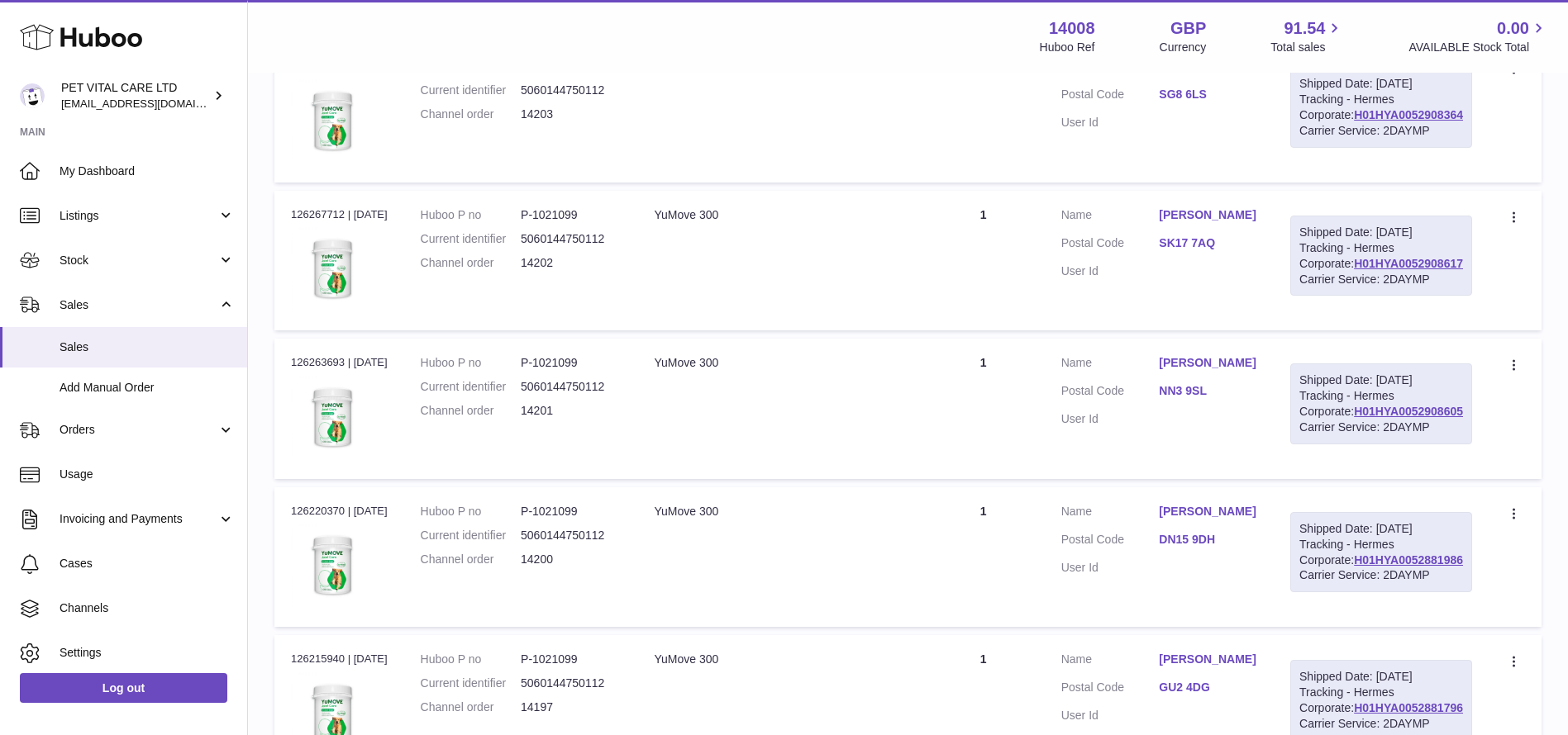
drag, startPoint x: 1467, startPoint y: 290, endPoint x: 1336, endPoint y: 289, distance: 131.0
click at [1336, 182] on td "Shipped Date: 11th Oct 2025 Tracking - Hermes Corporate: H01HYA0052908364 Carri…" at bounding box center [1381, 112] width 215 height 140
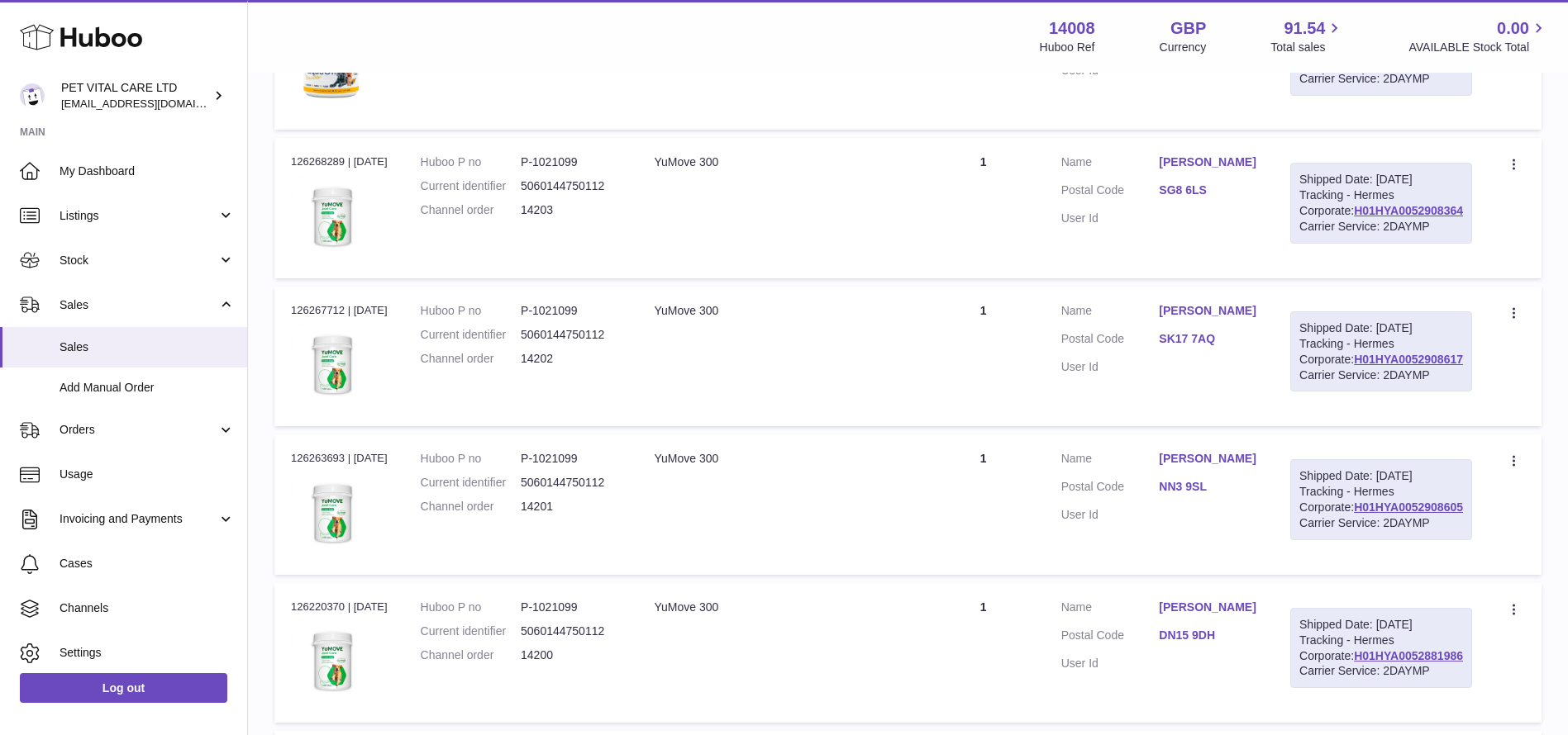
scroll to position [695, 0]
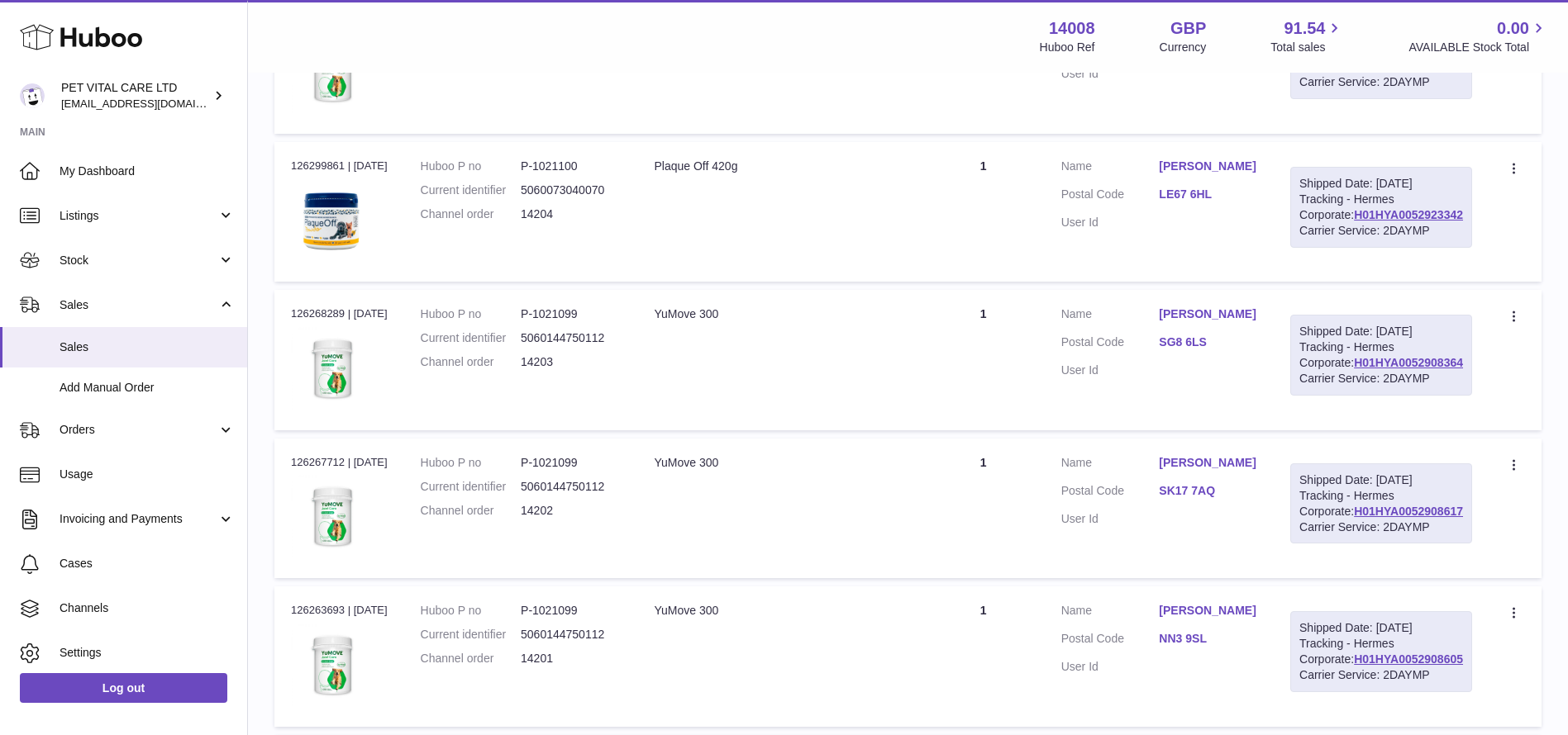
drag, startPoint x: 1469, startPoint y: 356, endPoint x: 1340, endPoint y: 355, distance: 129.0
click at [1342, 282] on td "Shipped Date: 11th Oct 2025 Tracking - Hermes Corporate: H01HYA0052923342 Carri…" at bounding box center [1381, 212] width 215 height 140
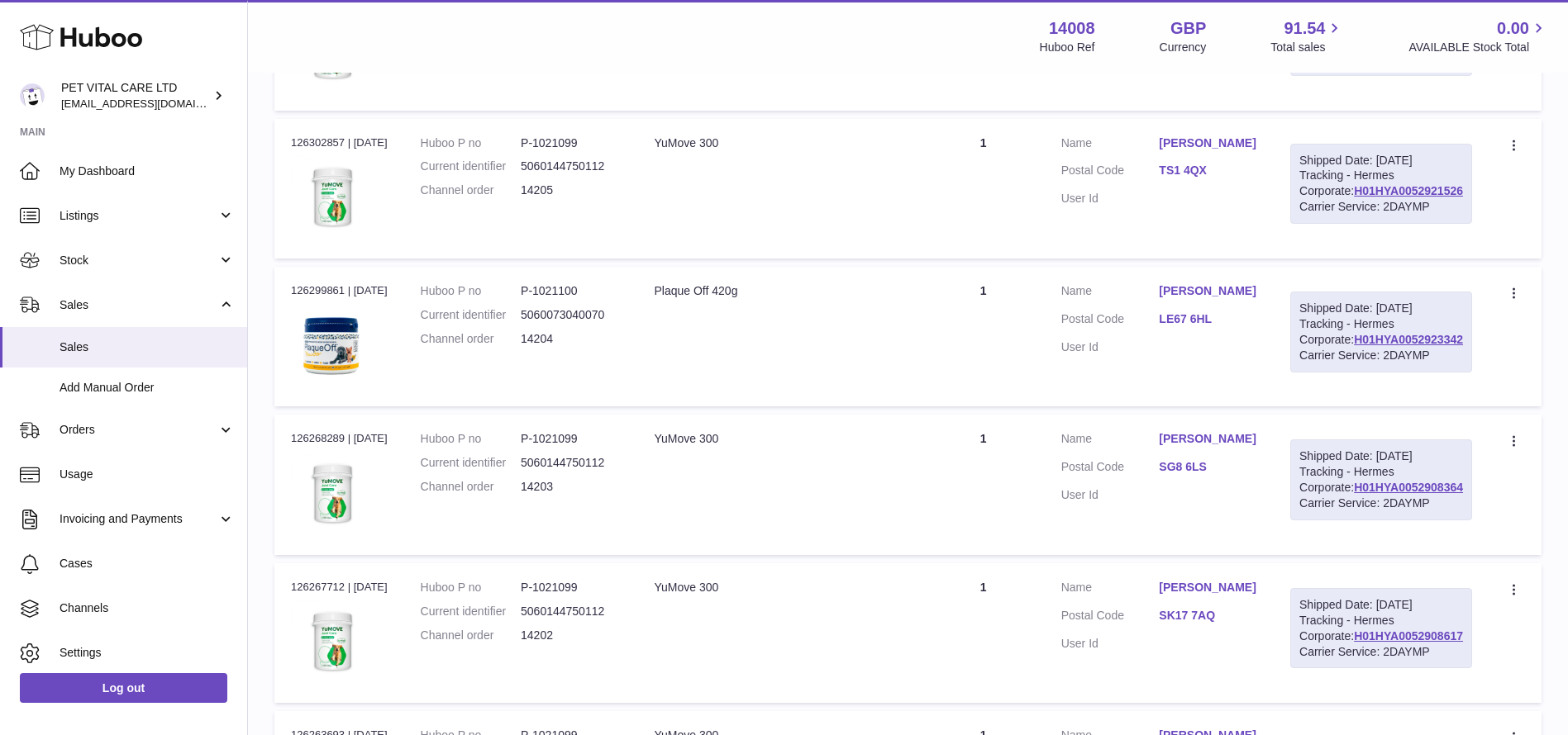
scroll to position [446, 0]
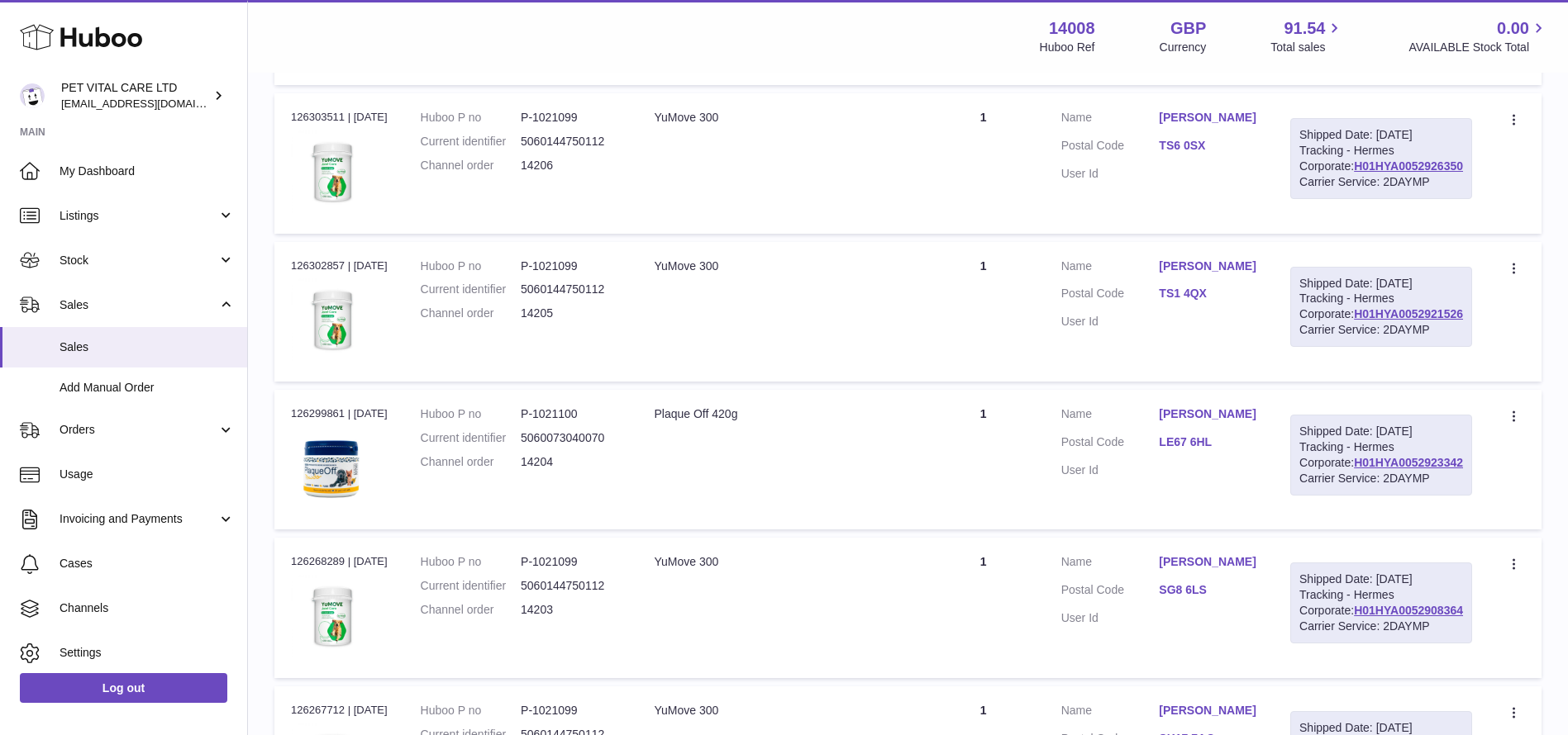
drag, startPoint x: 1467, startPoint y: 417, endPoint x: 1340, endPoint y: 420, distance: 127.0
click at [1340, 382] on td "Shipped Date: 11th Oct 2025 Tracking - Hermes Corporate: H01HYA0052921526 Carri…" at bounding box center [1381, 312] width 215 height 140
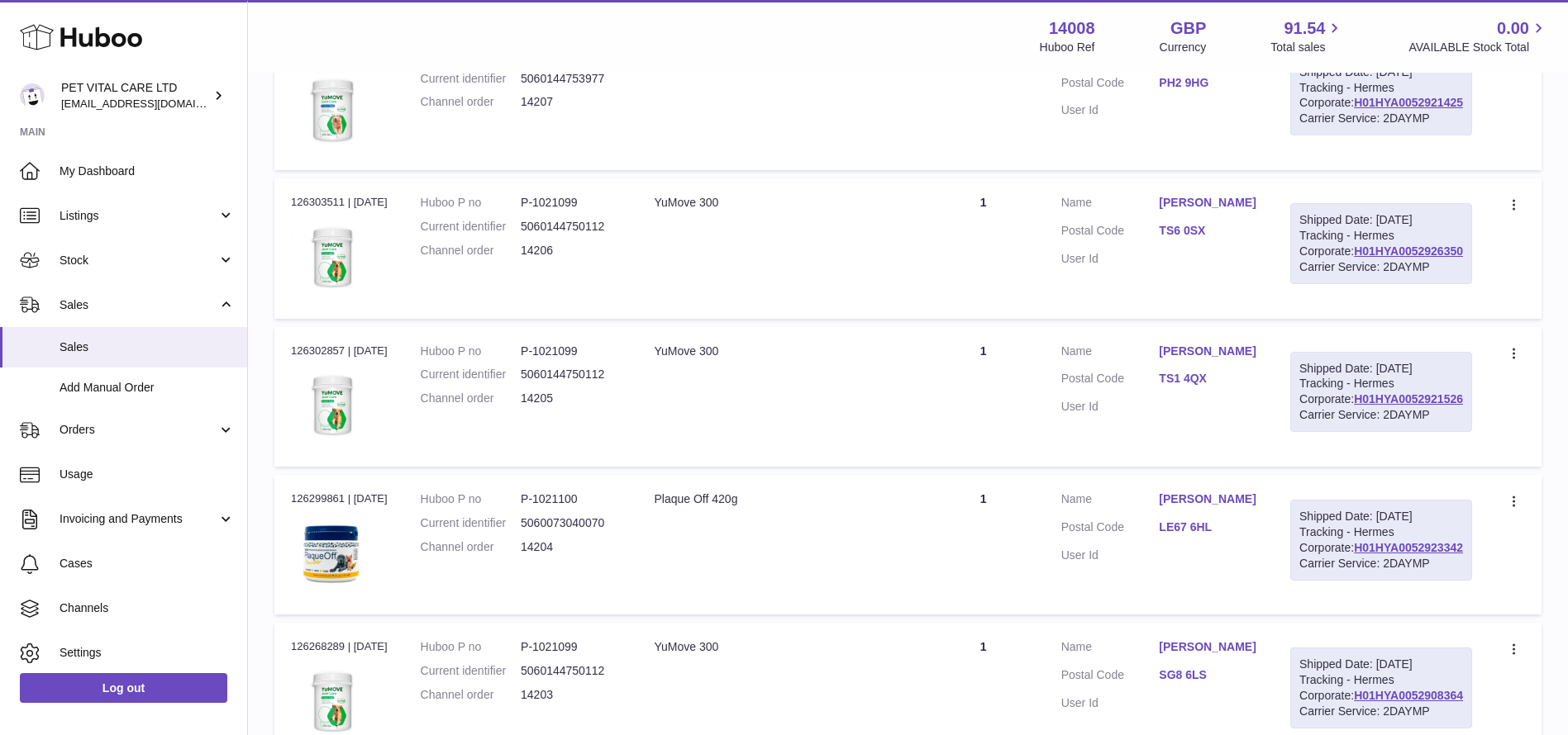
scroll to position [322, 0]
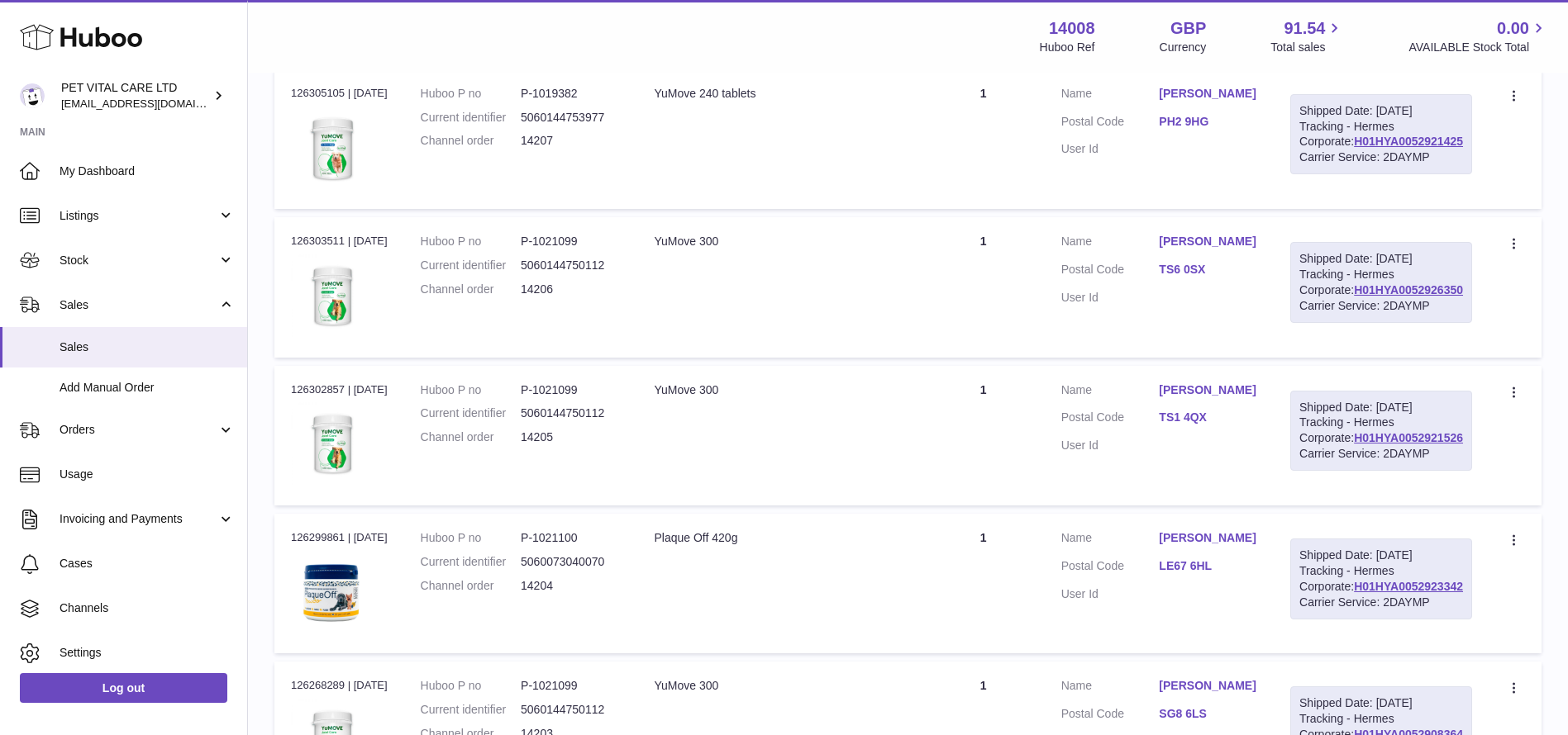
drag, startPoint x: 1466, startPoint y: 355, endPoint x: 1337, endPoint y: 355, distance: 129.0
click at [1337, 355] on td "Shipped Date: 11th Oct 2025 Tracking - Hermes Corporate: H01HYA0052926350 Carri…" at bounding box center [1381, 287] width 215 height 140
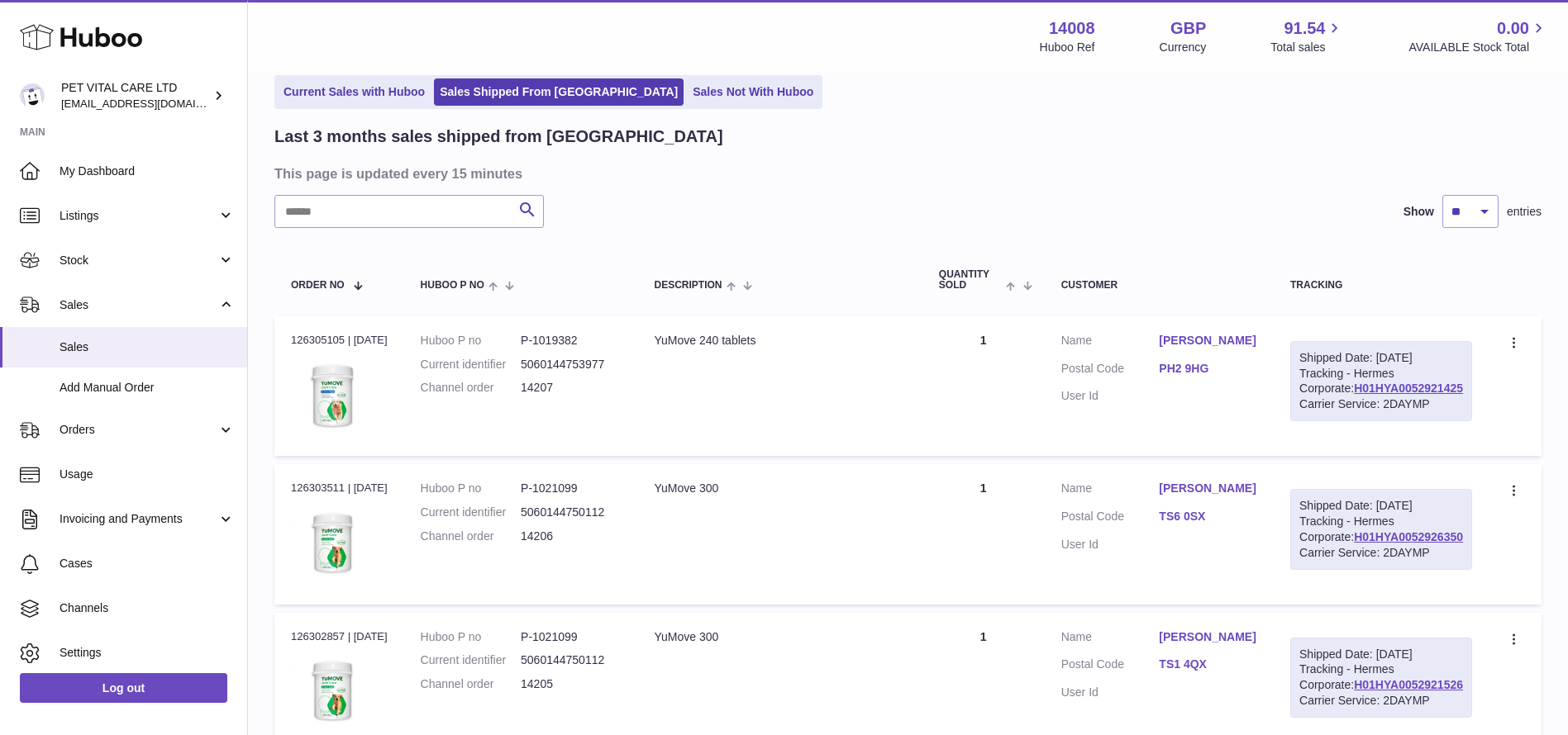
scroll to position [74, 0]
drag, startPoint x: 1466, startPoint y: 419, endPoint x: 1356, endPoint y: 421, distance: 110.0
click at [1356, 421] on div "Shipped Date: 11th Oct 2025 Tracking - Hermes Corporate: H01HYA0052921425 Carri…" at bounding box center [1381, 383] width 182 height 81
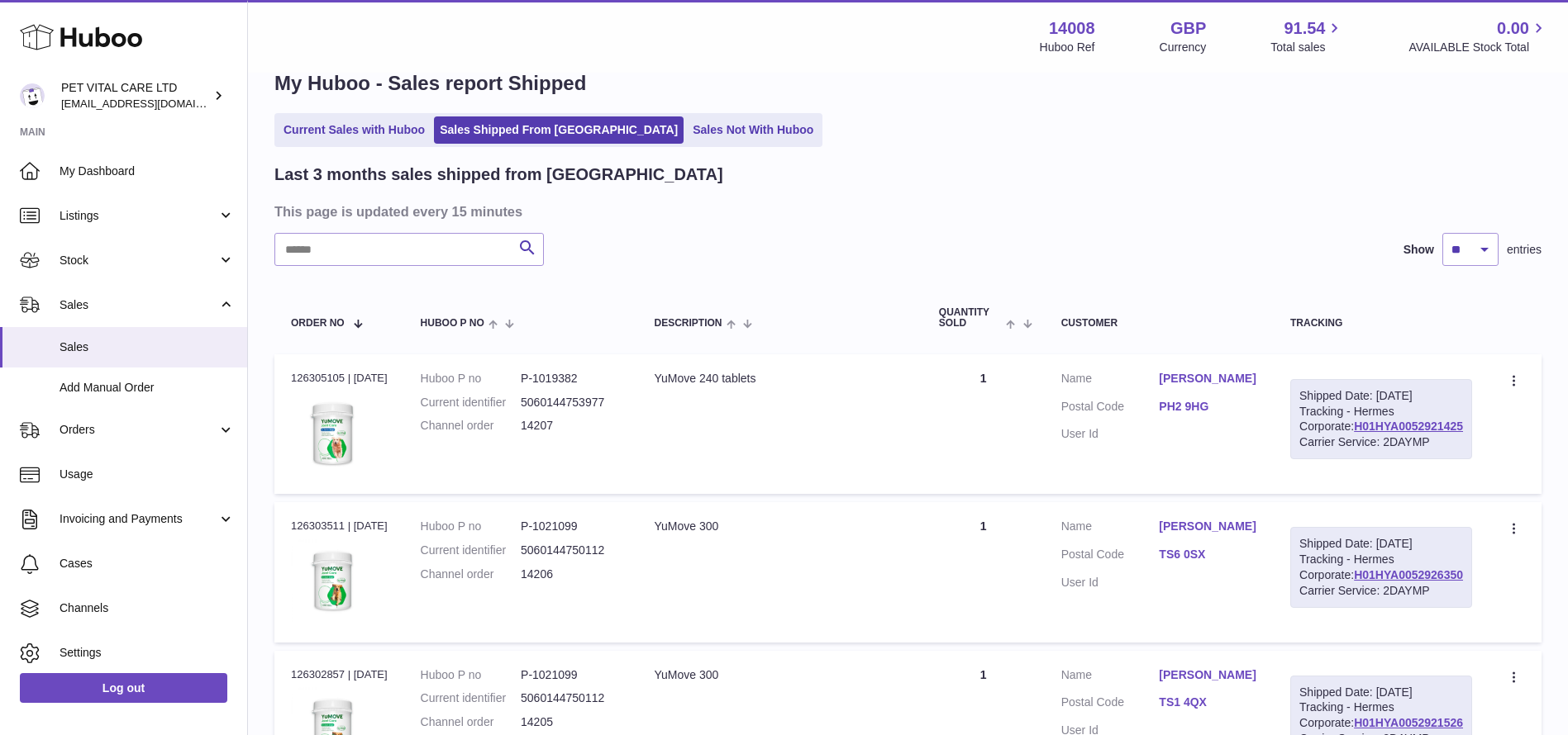
scroll to position [0, 0]
